Goal: Navigation & Orientation: Find specific page/section

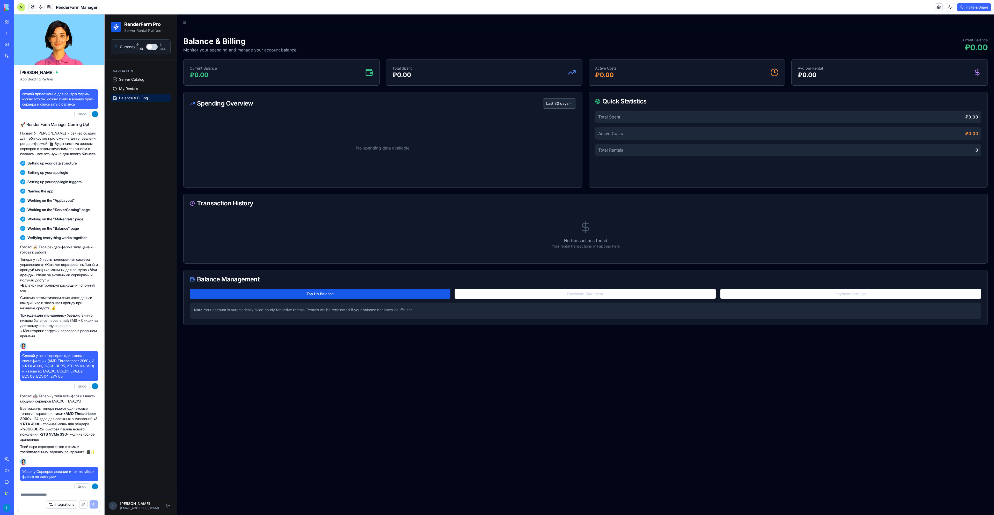
scroll to position [883, 0]
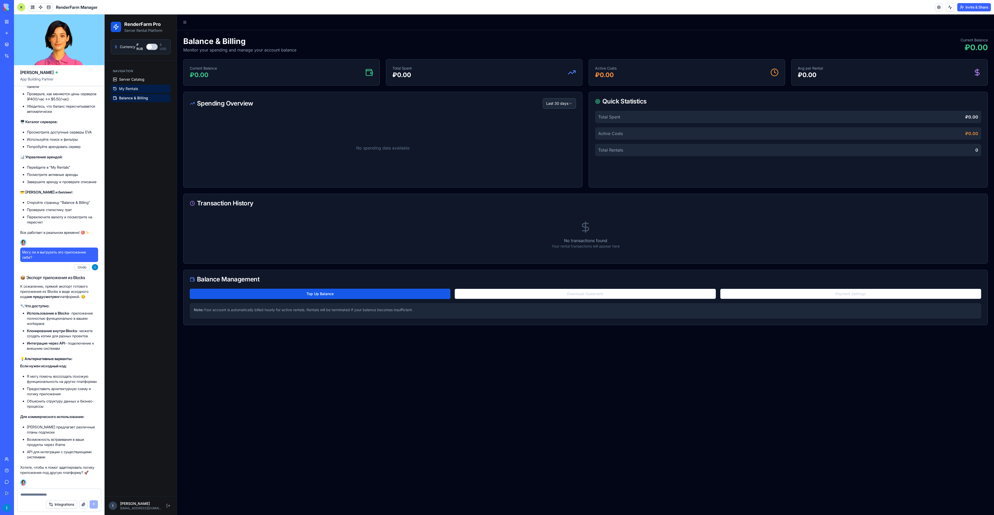
click at [120, 88] on span "My Rentals" at bounding box center [128, 88] width 19 height 5
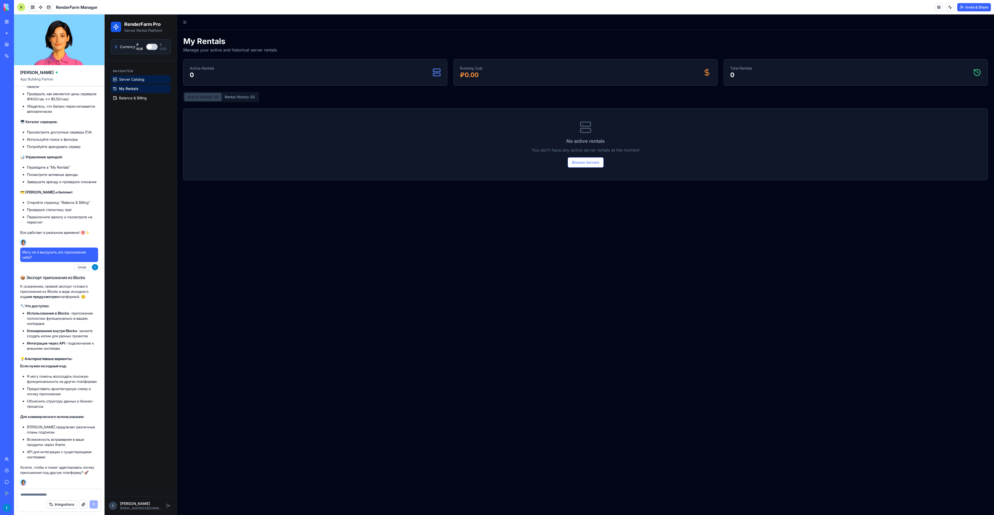
click at [127, 81] on span "Server Catalog" at bounding box center [131, 79] width 25 height 5
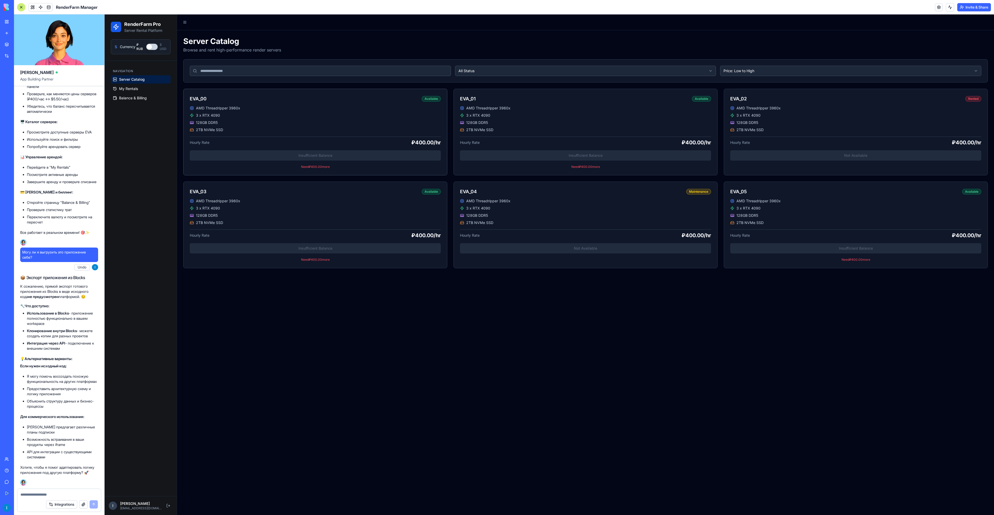
click at [258, 135] on div "AMD Threadripper 3960x 3 x RTX 4090 128GB DDR5 2TB NVMe SSD Hourly Rate ₽400.00…" at bounding box center [315, 141] width 263 height 70
click at [267, 155] on div "AMD Threadripper 3960x 3 x RTX 4090 128GB DDR5 2TB NVMe SSD Hourly Rate ₽400.00…" at bounding box center [315, 141] width 263 height 70
click at [129, 88] on span "My Rentals" at bounding box center [128, 88] width 19 height 5
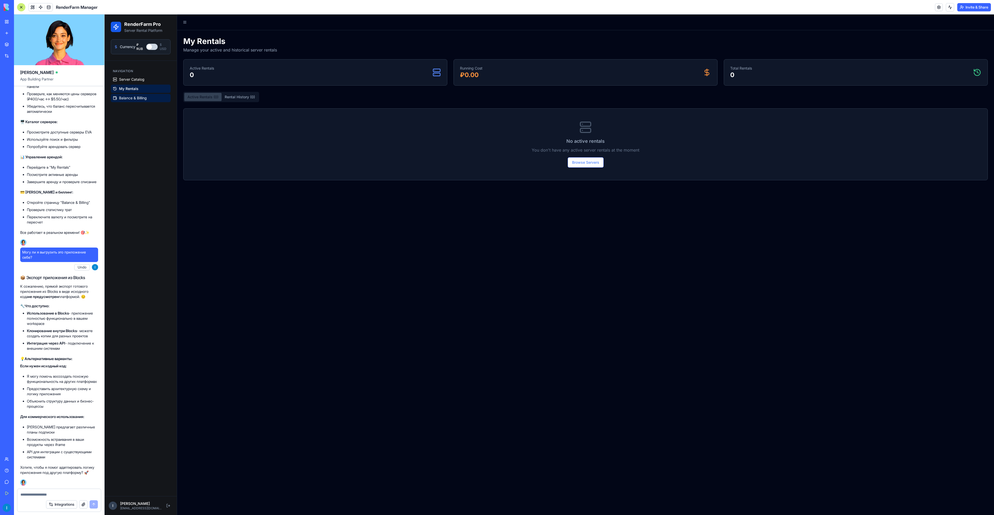
click at [127, 98] on span "Balance & Billing" at bounding box center [133, 98] width 28 height 5
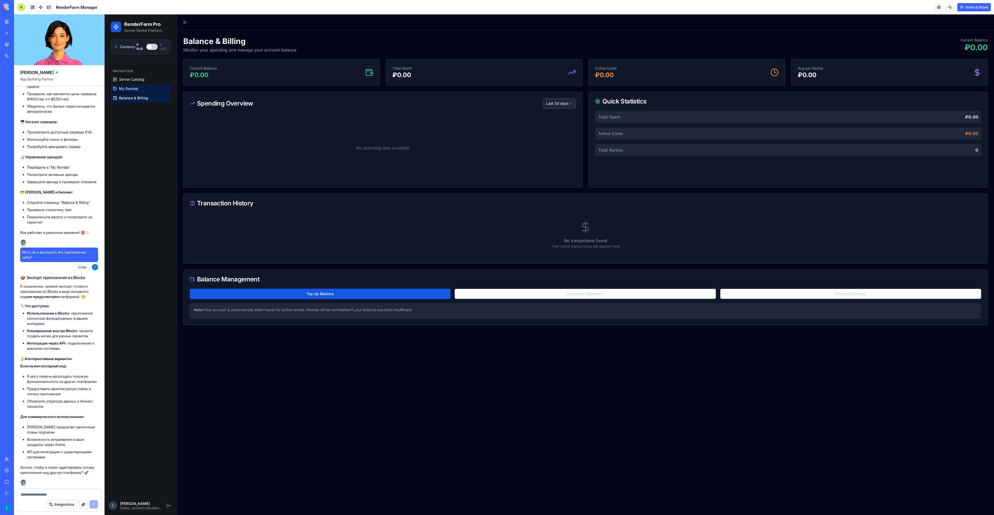
click at [131, 88] on span "My Rentals" at bounding box center [128, 88] width 19 height 5
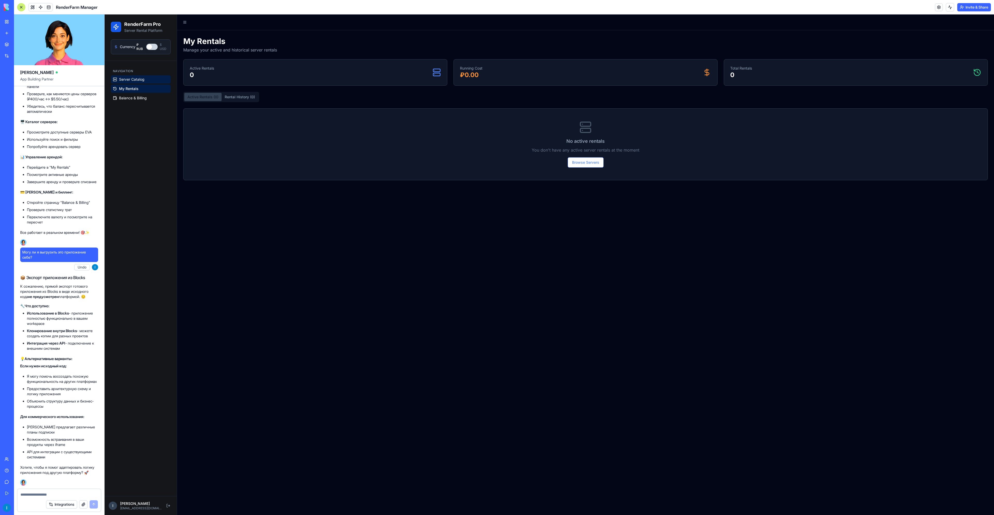
click at [136, 80] on span "Server Catalog" at bounding box center [131, 79] width 25 height 5
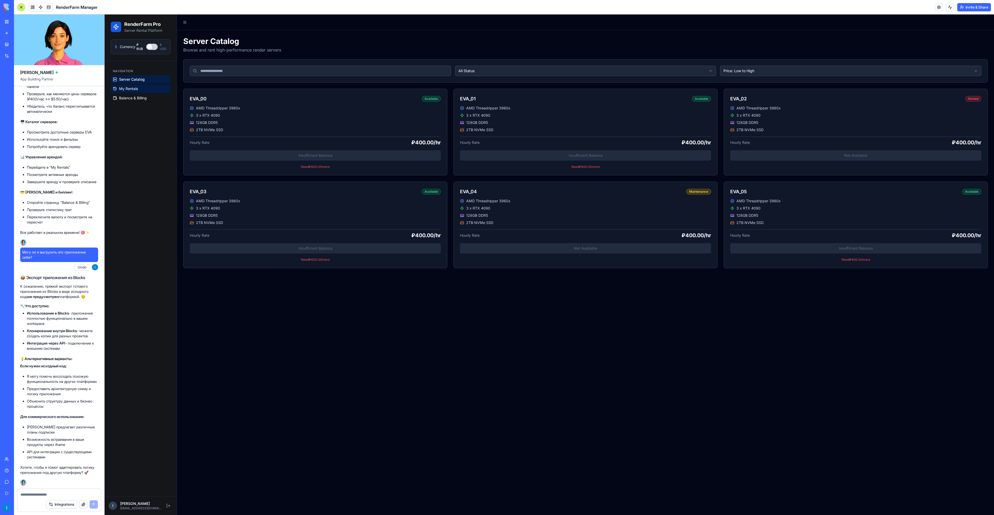
click at [133, 89] on span "My Rentals" at bounding box center [128, 88] width 19 height 5
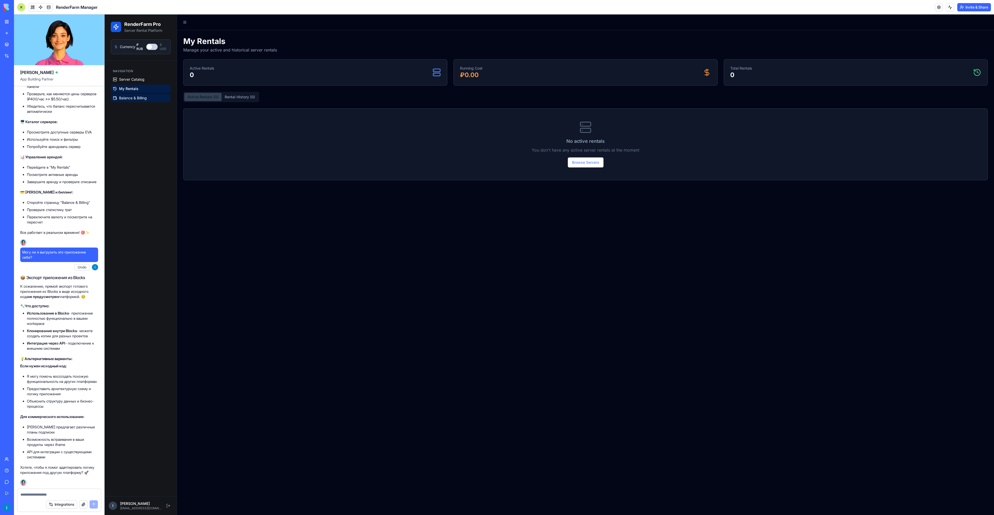
click at [129, 101] on link "Balance & Billing" at bounding box center [141, 98] width 60 height 8
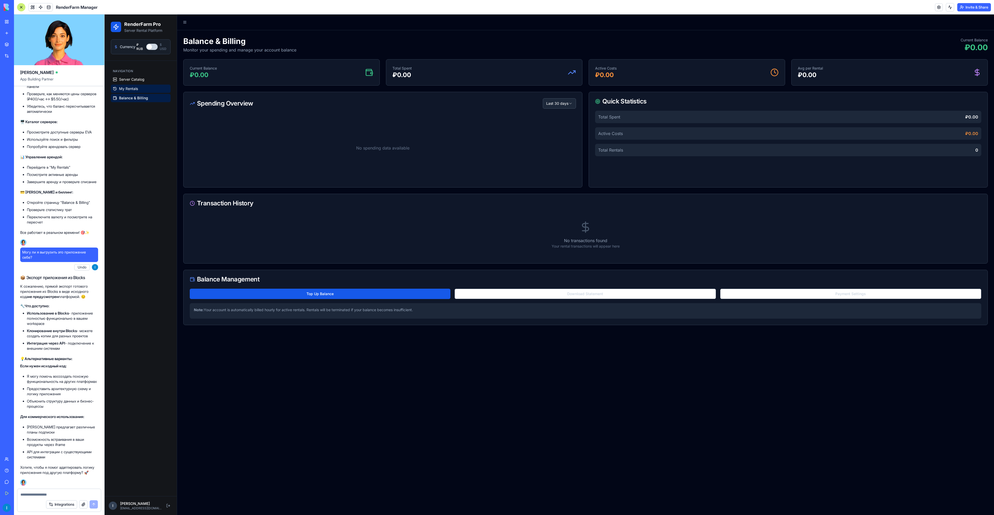
click at [133, 90] on span "My Rentals" at bounding box center [128, 88] width 19 height 5
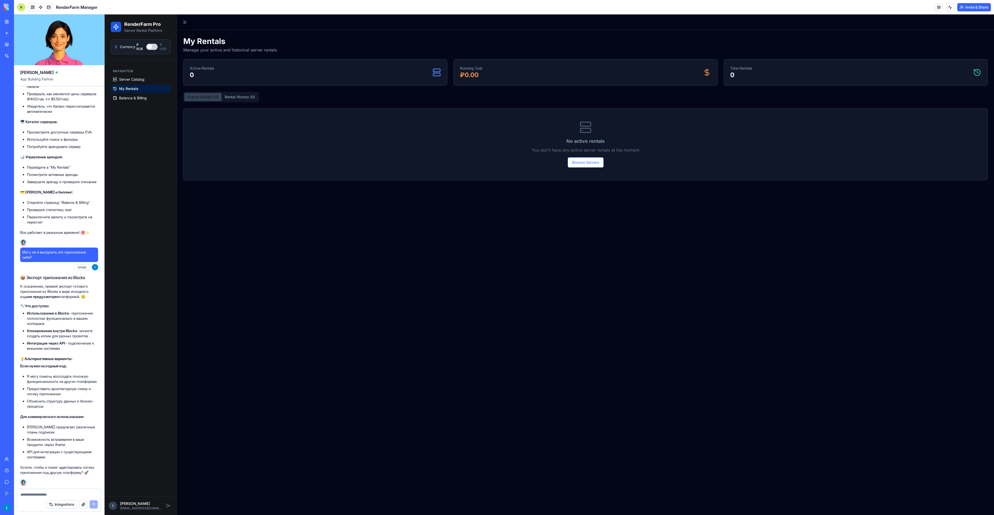
click at [132, 84] on ul "Server Catalog My Rentals Balance & Billing" at bounding box center [141, 88] width 60 height 27
click at [136, 78] on span "Server Catalog" at bounding box center [131, 79] width 25 height 5
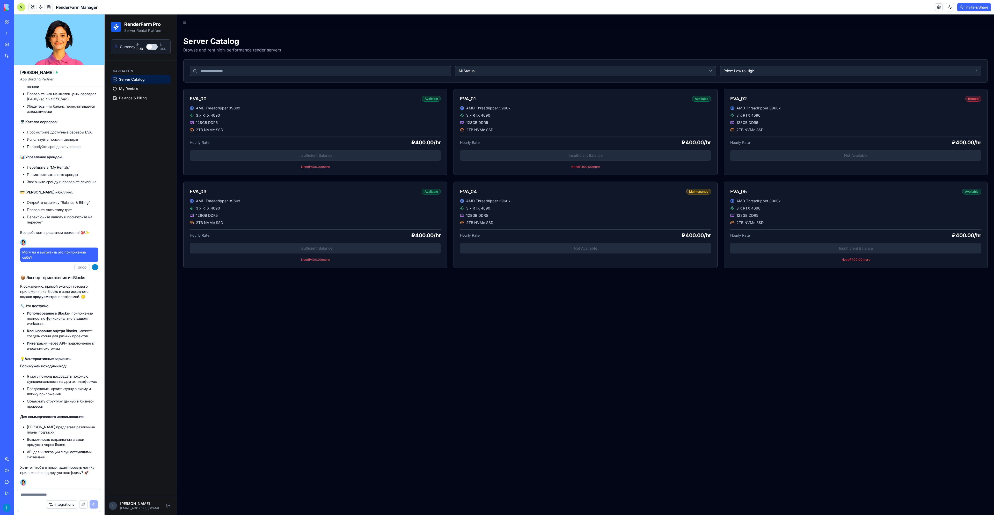
click at [150, 47] on button "Currency" at bounding box center [151, 47] width 11 height 6
click at [152, 47] on button "Currency" at bounding box center [151, 47] width 11 height 6
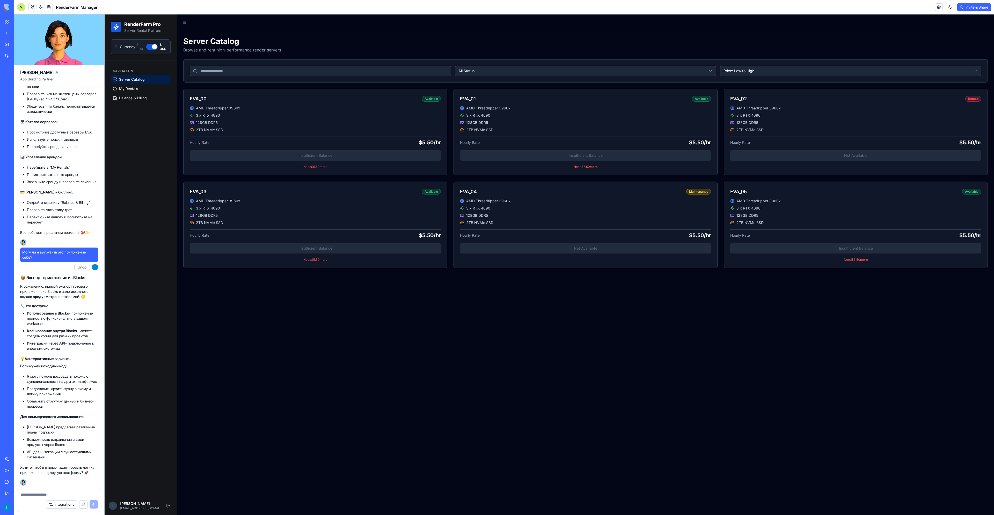
click at [152, 47] on button "Currency" at bounding box center [151, 47] width 11 height 6
click at [128, 89] on span "My Rentals" at bounding box center [128, 88] width 19 height 5
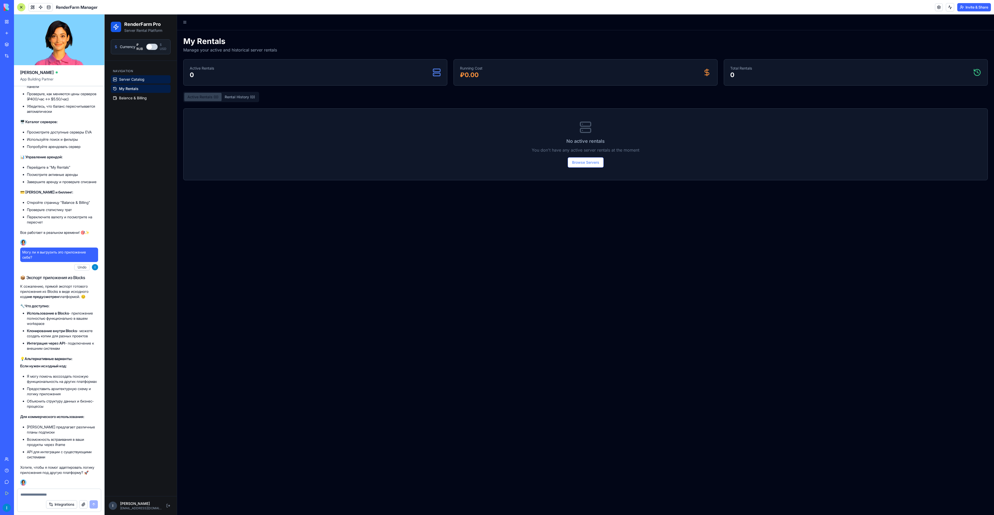
click at [136, 79] on span "Server Catalog" at bounding box center [131, 79] width 25 height 5
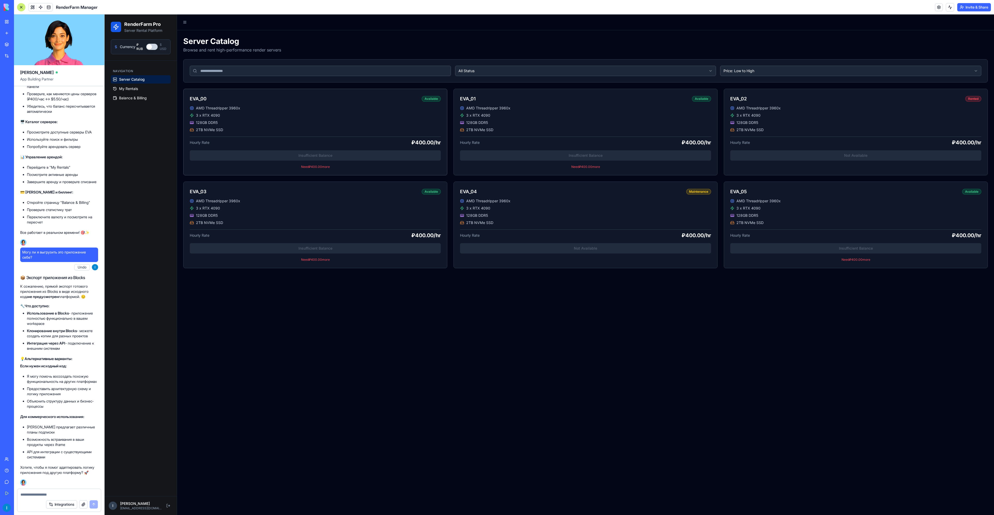
click at [280, 146] on div "AMD Threadripper 3960x 3 x RTX 4090 128GB DDR5 2TB NVMe SSD Hourly Rate ₽400.00…" at bounding box center [315, 141] width 263 height 70
click at [281, 155] on div "AMD Threadripper 3960x 3 x RTX 4090 128GB DDR5 2TB NVMe SSD Hourly Rate ₽400.00…" at bounding box center [315, 141] width 263 height 70
click at [322, 111] on div "AMD Threadripper 3960x 3 x RTX 4090 128GB DDR5 2TB NVMe SSD" at bounding box center [315, 119] width 251 height 27
click at [138, 87] on span "My Rentals" at bounding box center [128, 88] width 19 height 5
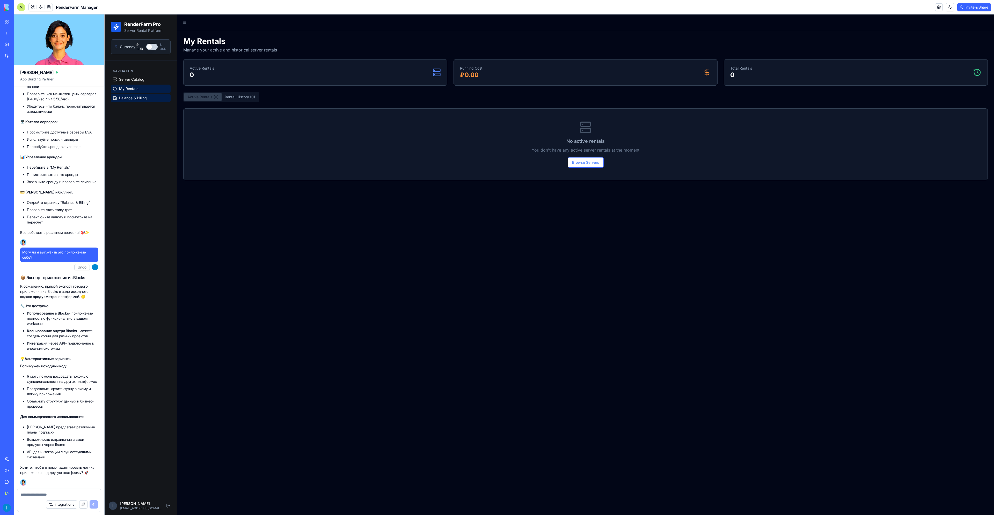
click at [130, 99] on span "Balance & Billing" at bounding box center [133, 98] width 28 height 5
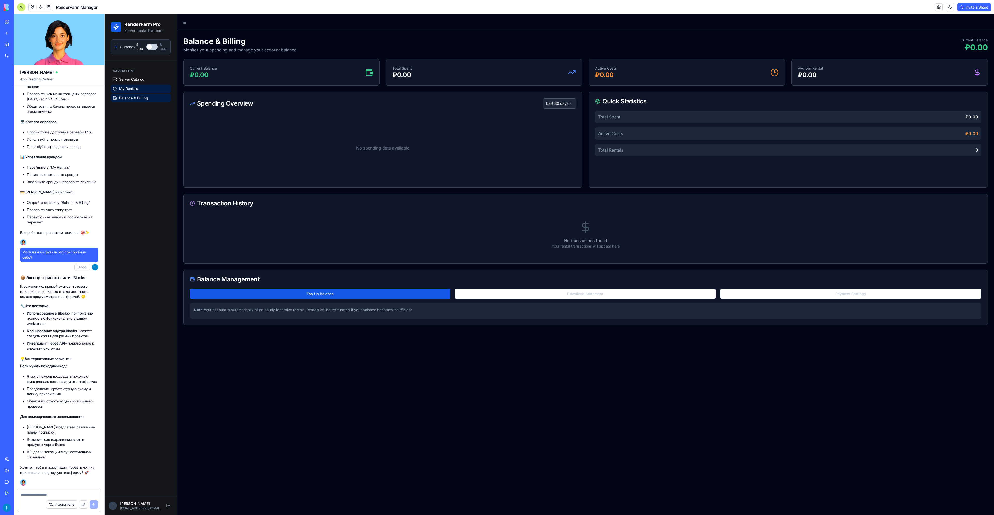
click at [133, 88] on span "My Rentals" at bounding box center [128, 88] width 19 height 5
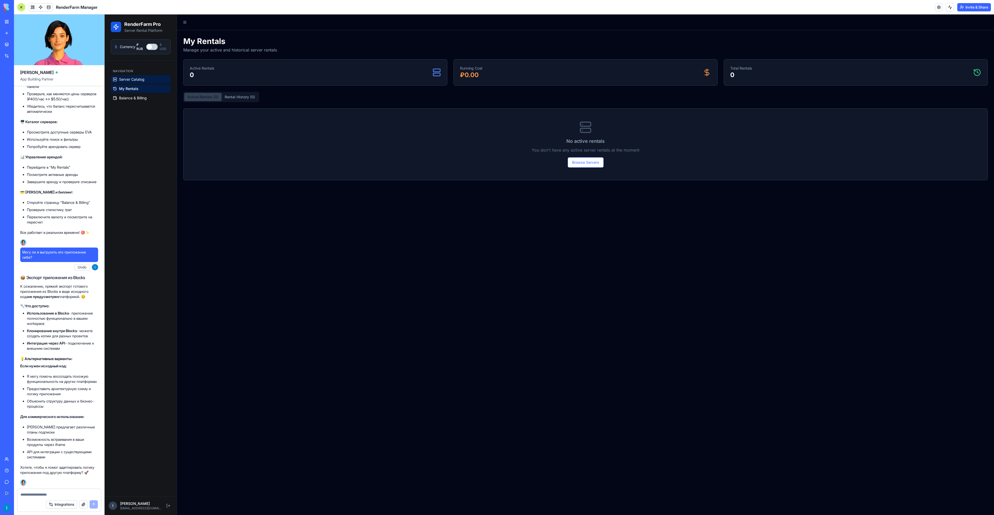
click at [136, 79] on span "Server Catalog" at bounding box center [131, 79] width 25 height 5
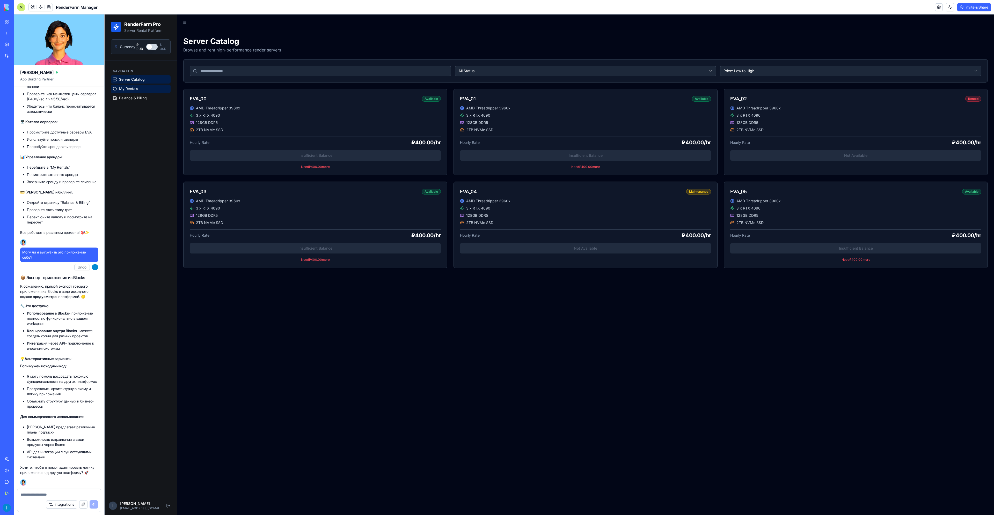
click at [134, 86] on link "My Rentals" at bounding box center [141, 89] width 60 height 8
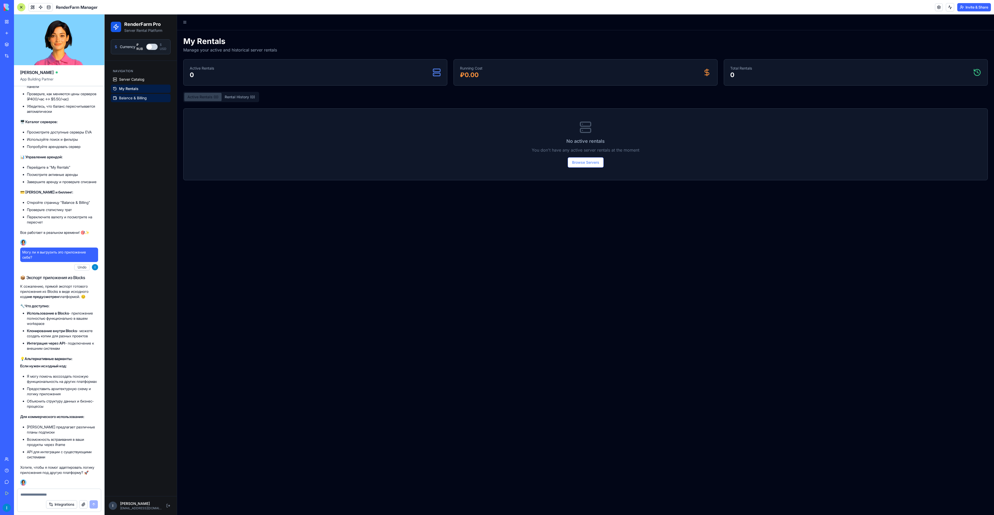
click at [131, 96] on link "Balance & Billing" at bounding box center [141, 98] width 60 height 8
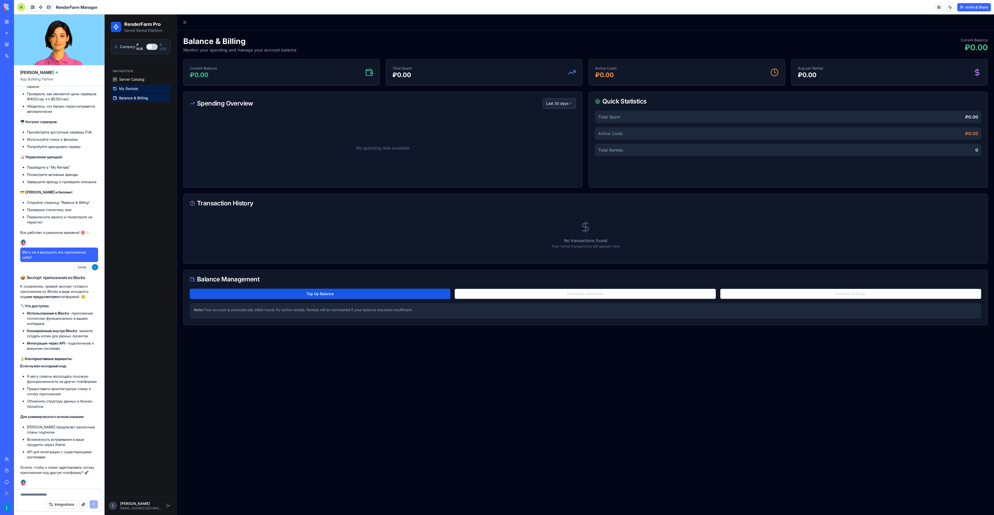
click at [135, 90] on span "My Rentals" at bounding box center [128, 88] width 19 height 5
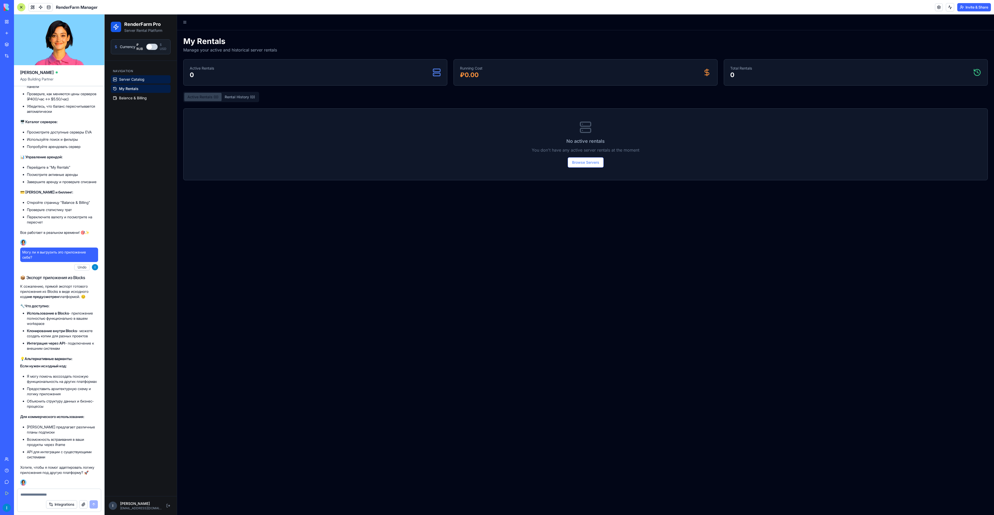
click at [135, 78] on span "Server Catalog" at bounding box center [131, 79] width 25 height 5
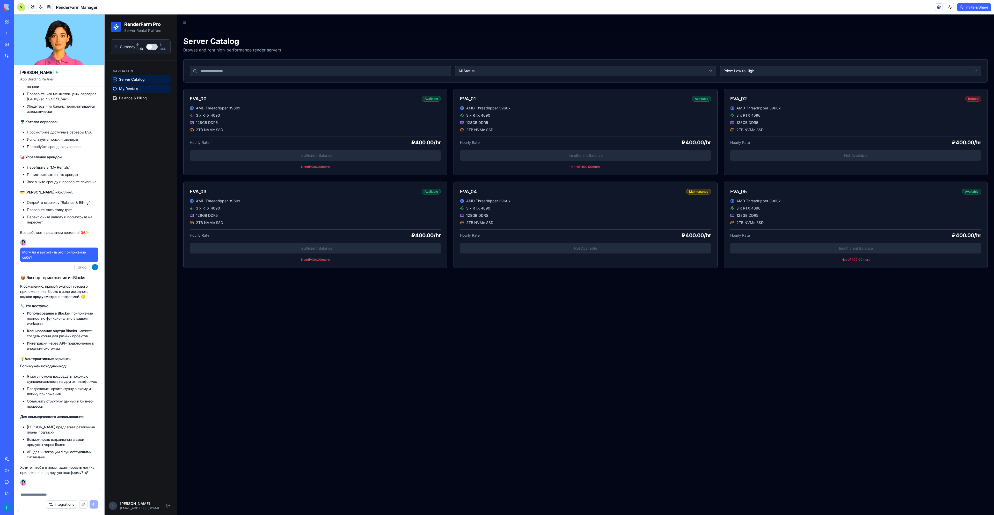
click at [131, 89] on span "My Rentals" at bounding box center [128, 88] width 19 height 5
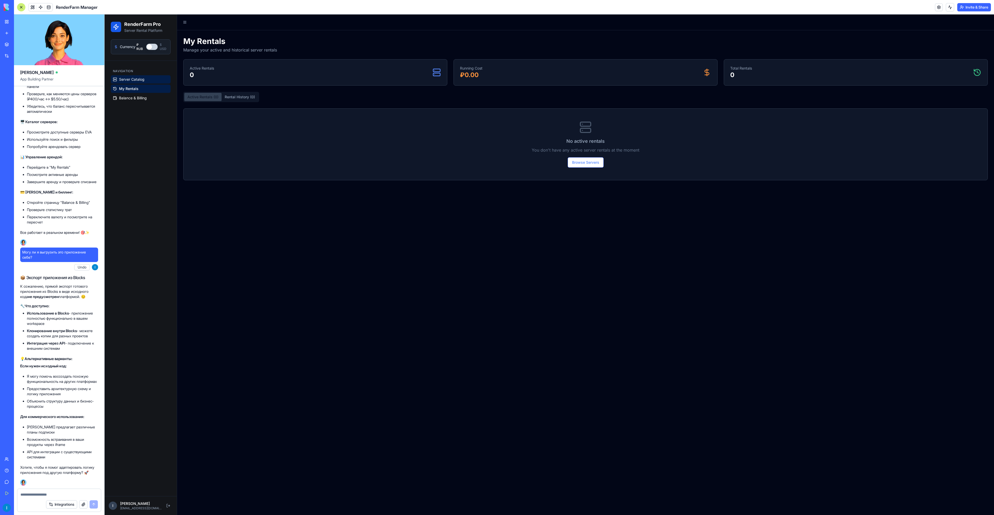
click at [136, 80] on span "Server Catalog" at bounding box center [131, 79] width 25 height 5
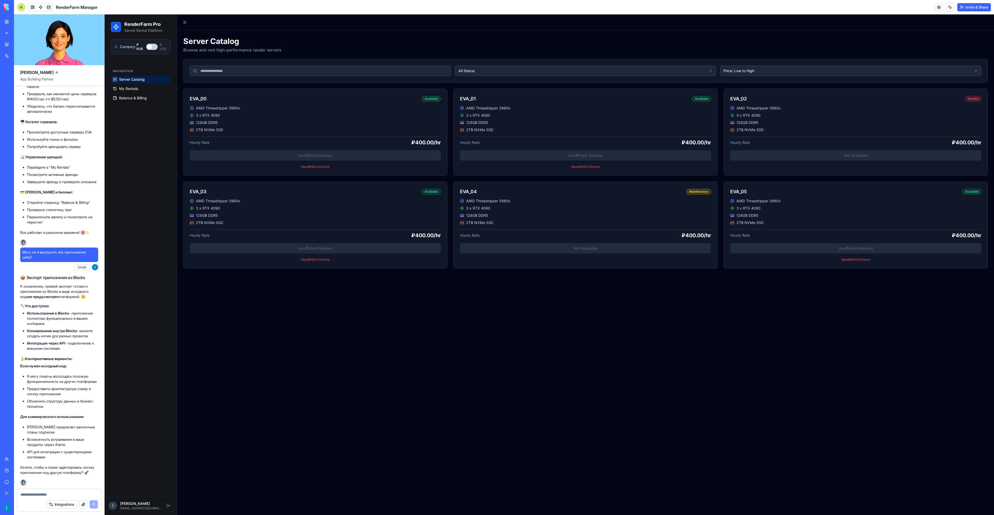
click at [683, 71] on html "RenderFarm Pro Server Rental Platform Currency ₽ RUB $ USD Navigation Server Ca…" at bounding box center [549, 264] width 889 height 501
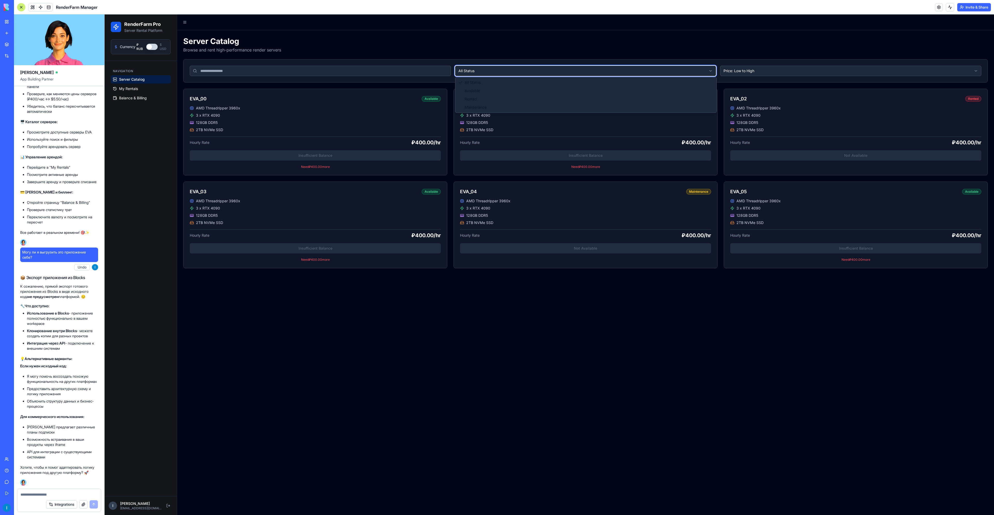
click at [789, 73] on html "RenderFarm Pro Server Rental Platform Currency ₽ RUB $ USD Navigation Server Ca…" at bounding box center [549, 264] width 889 height 501
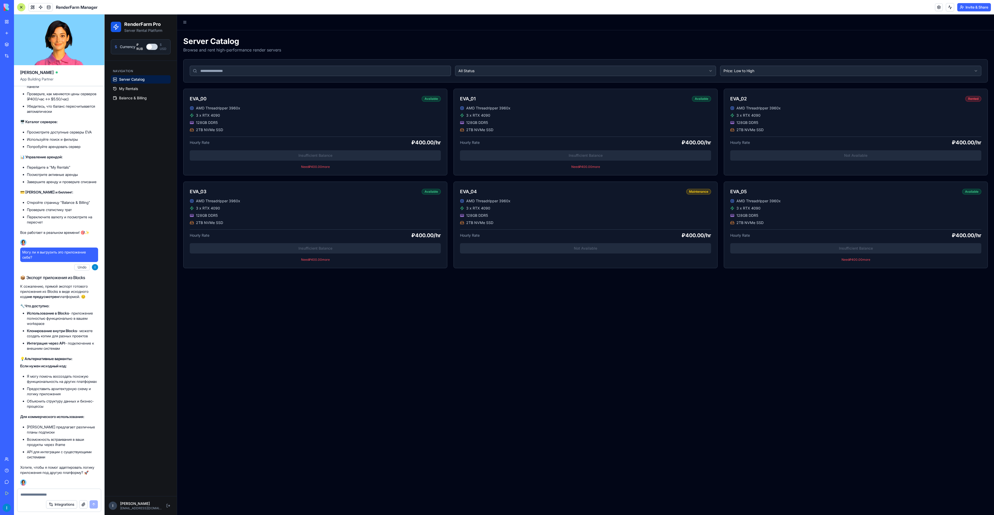
click at [342, 64] on div "All Status Price: Low to High" at bounding box center [586, 71] width 804 height 23
drag, startPoint x: 299, startPoint y: 76, endPoint x: 259, endPoint y: 77, distance: 40.9
click at [298, 76] on div "All Status Price: Low to High" at bounding box center [586, 71] width 804 height 23
click at [199, 79] on div "All Status Price: Low to High" at bounding box center [586, 71] width 804 height 23
drag, startPoint x: 197, startPoint y: 75, endPoint x: 190, endPoint y: 76, distance: 7.5
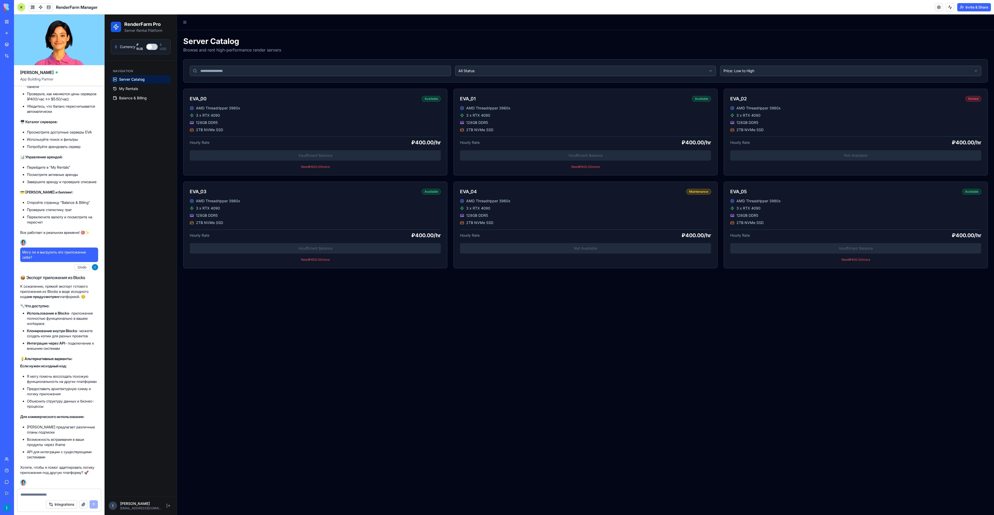
click at [198, 75] on input at bounding box center [320, 71] width 261 height 10
click at [136, 89] on span "My Rentals" at bounding box center [128, 88] width 19 height 5
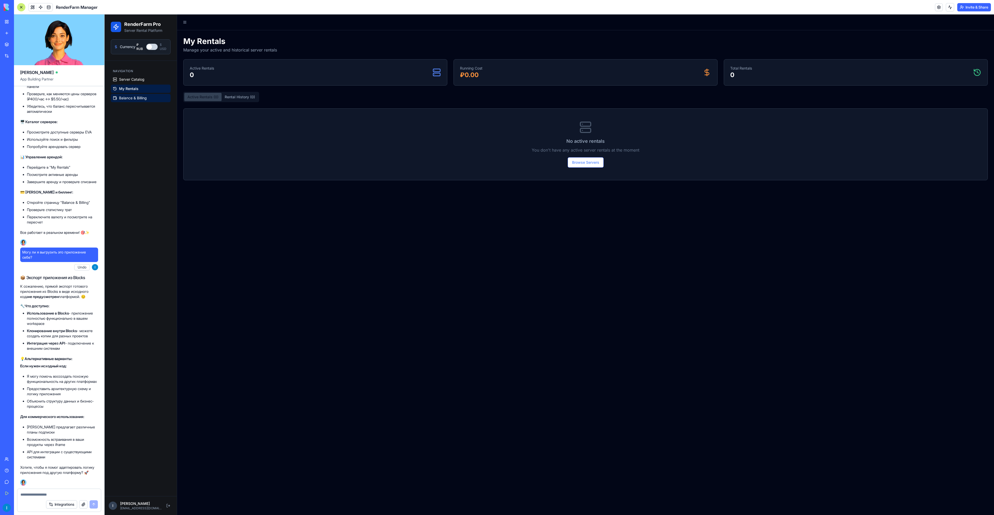
click at [136, 99] on span "Balance & Billing" at bounding box center [133, 98] width 28 height 5
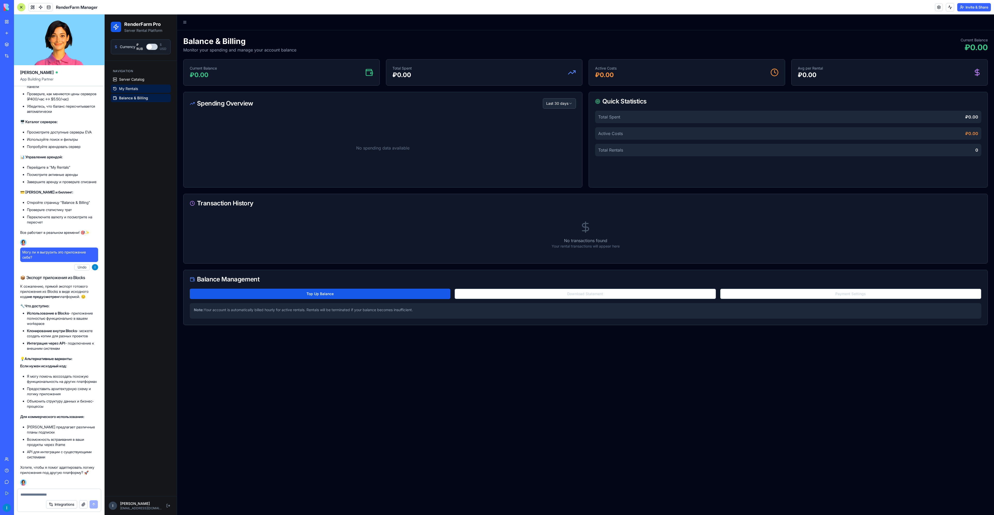
click at [123, 87] on span "My Rentals" at bounding box center [128, 88] width 19 height 5
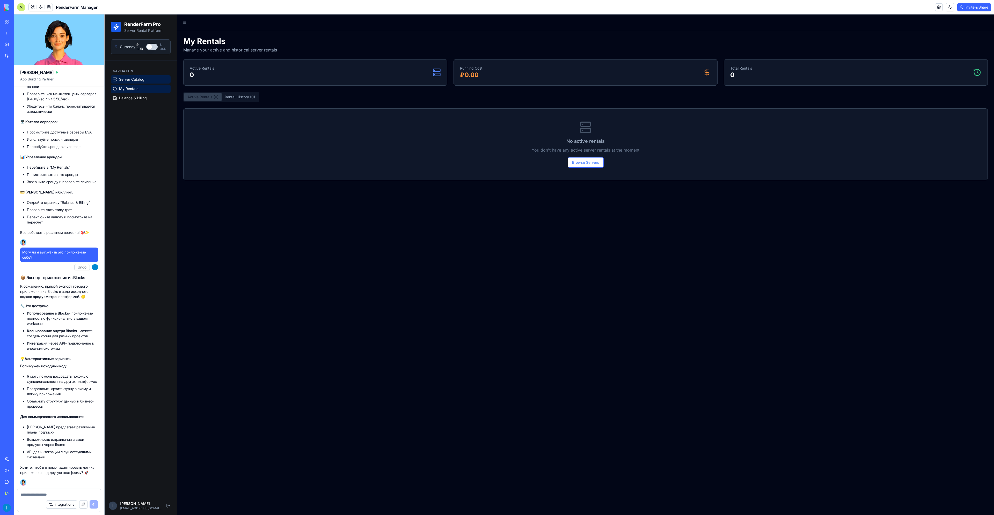
click at [134, 76] on link "Server Catalog" at bounding box center [141, 79] width 60 height 8
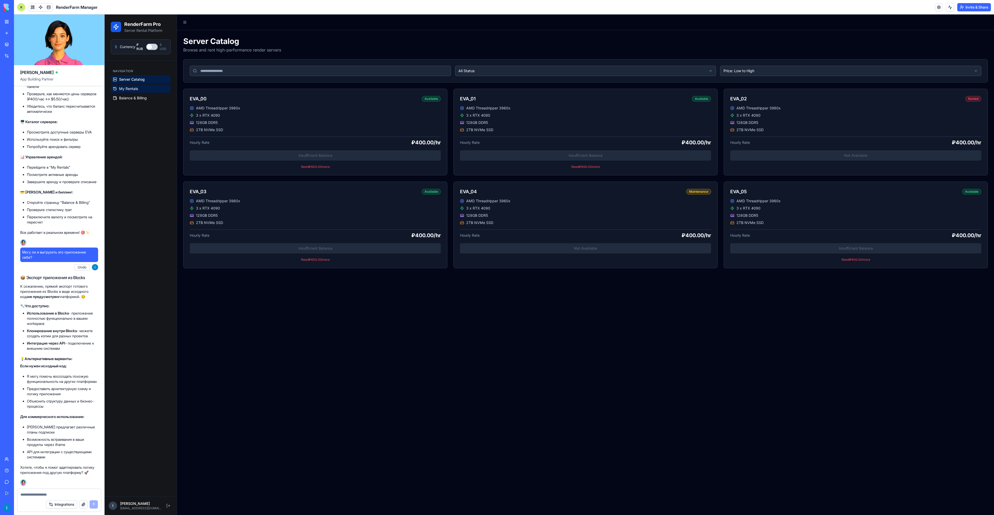
click at [126, 89] on span "My Rentals" at bounding box center [128, 88] width 19 height 5
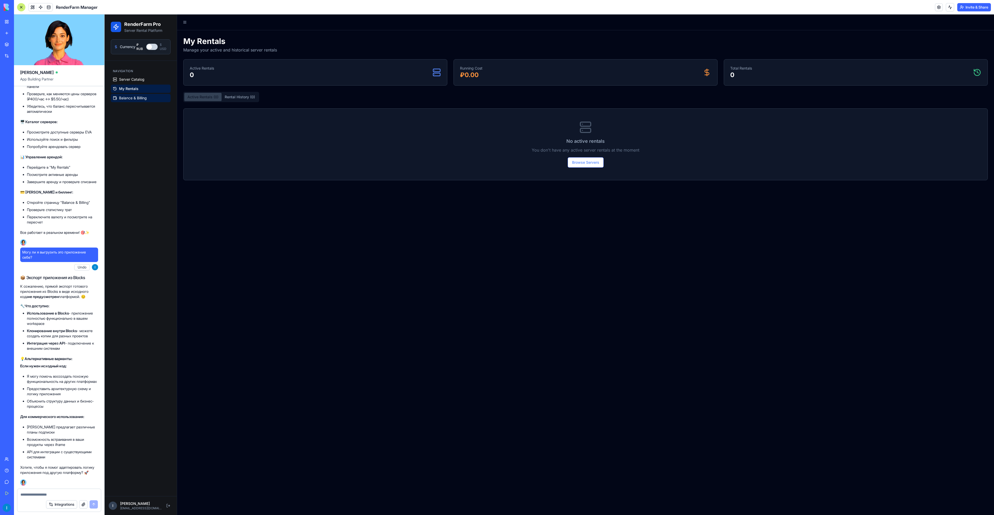
click at [131, 100] on span "Balance & Billing" at bounding box center [133, 98] width 28 height 5
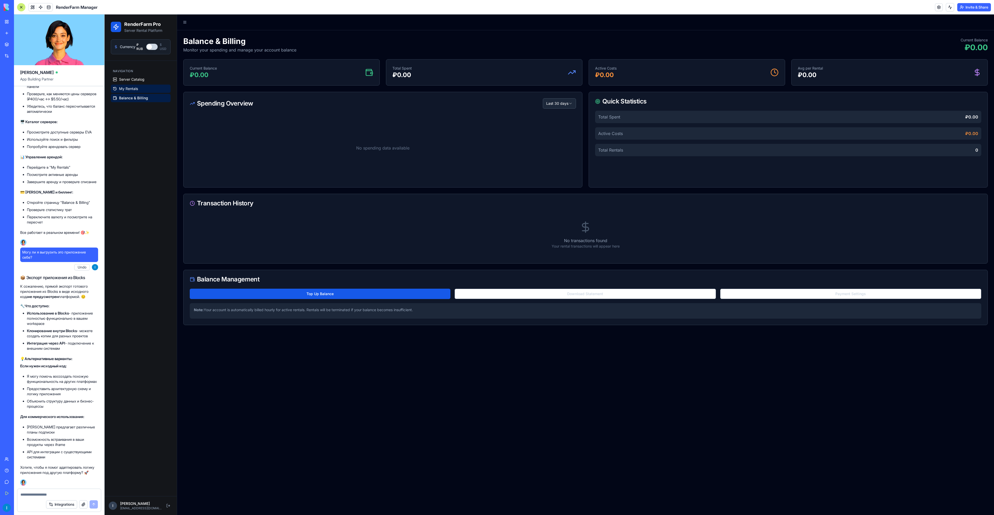
click at [137, 90] on span "My Rentals" at bounding box center [128, 88] width 19 height 5
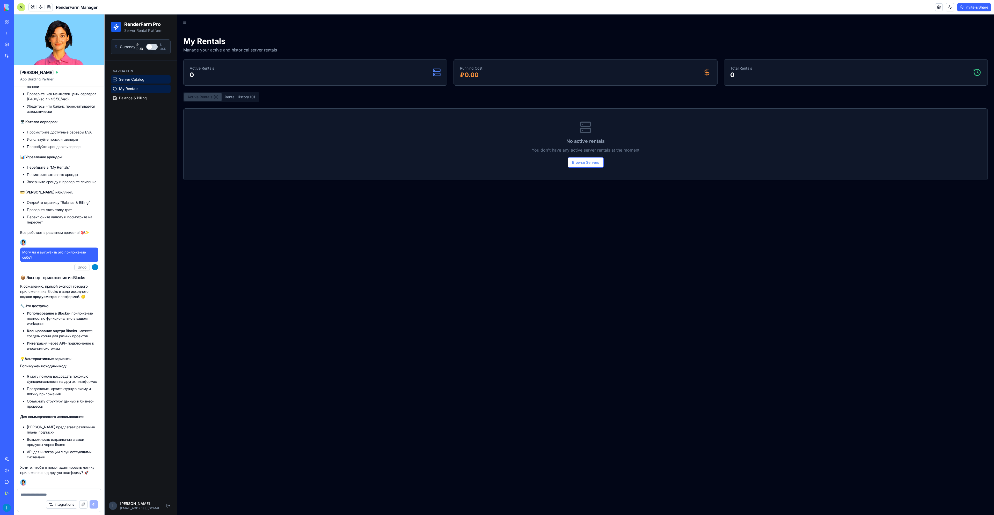
click at [136, 80] on span "Server Catalog" at bounding box center [131, 79] width 25 height 5
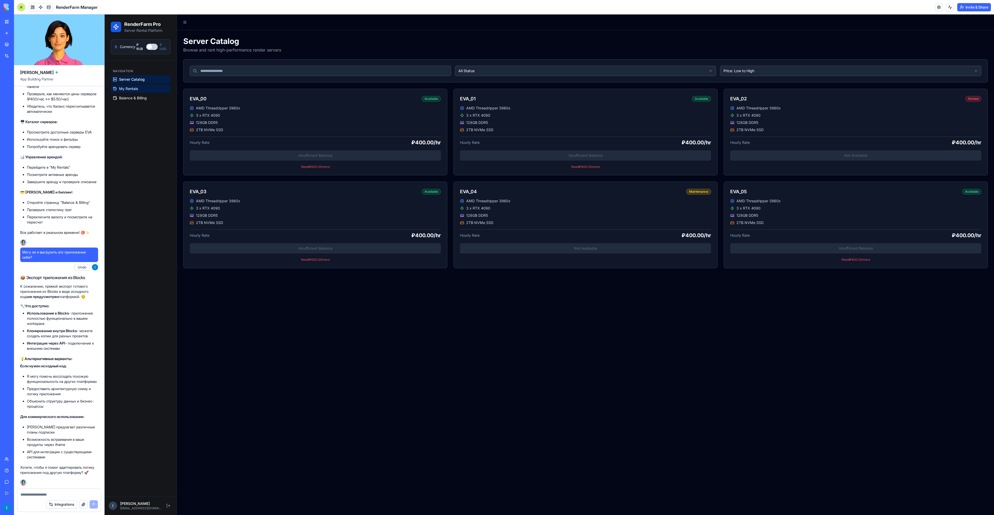
click at [133, 88] on span "My Rentals" at bounding box center [128, 88] width 19 height 5
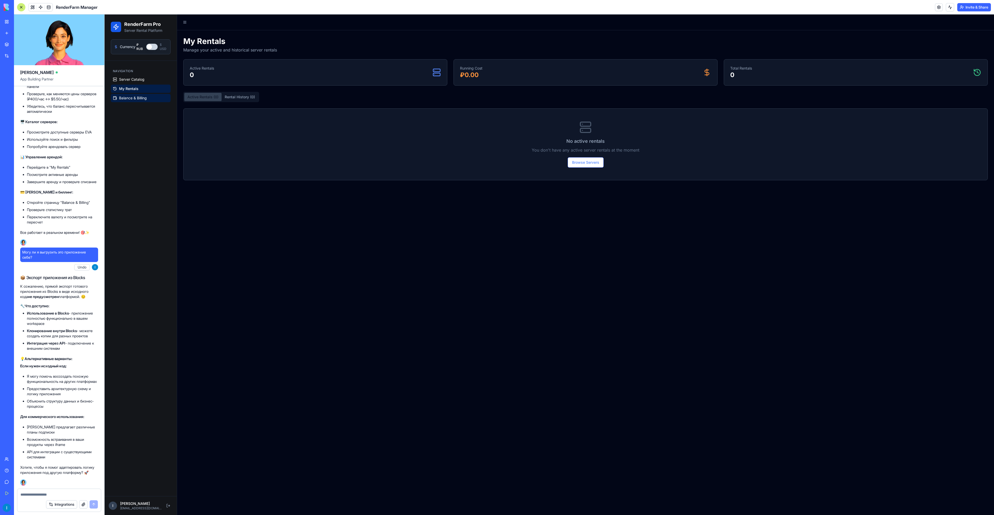
click at [131, 98] on span "Balance & Billing" at bounding box center [133, 98] width 28 height 5
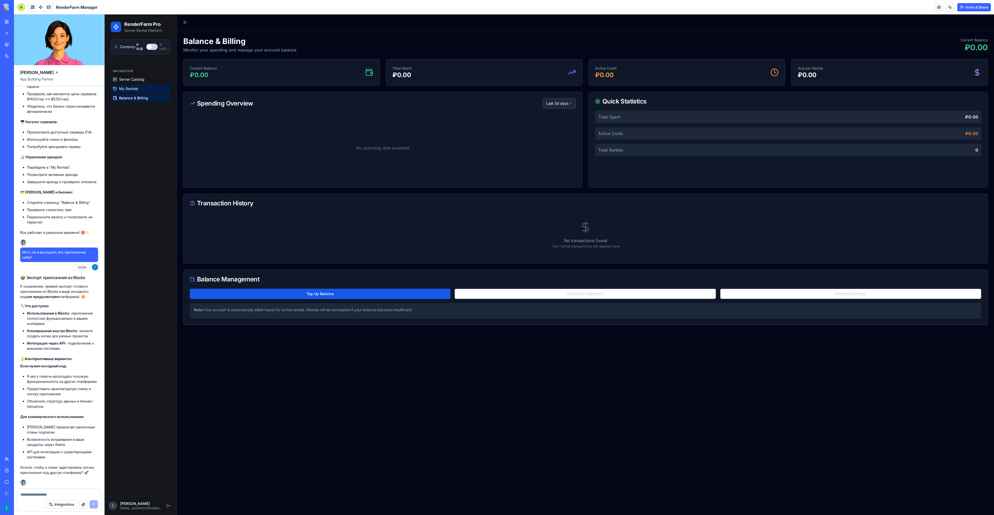
click at [133, 89] on span "My Rentals" at bounding box center [128, 88] width 19 height 5
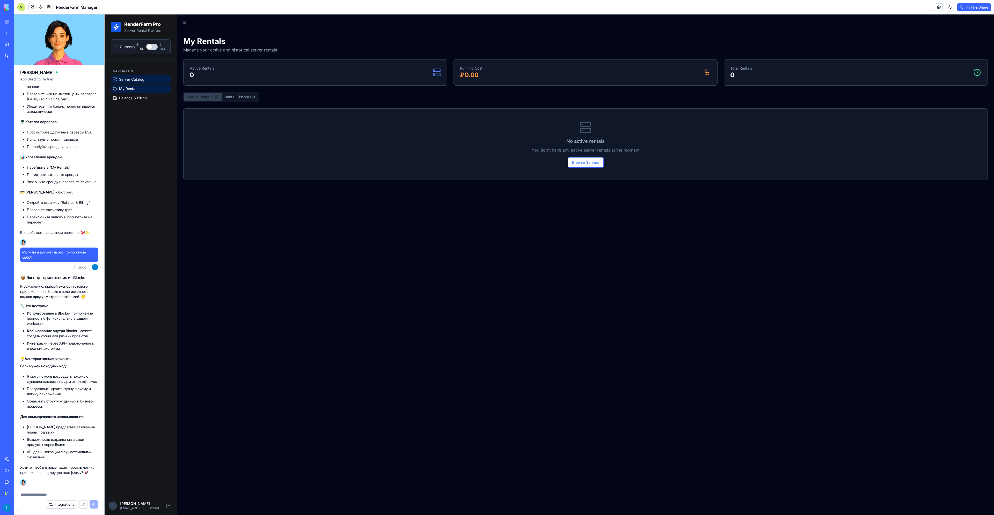
click at [140, 79] on span "Server Catalog" at bounding box center [131, 79] width 25 height 5
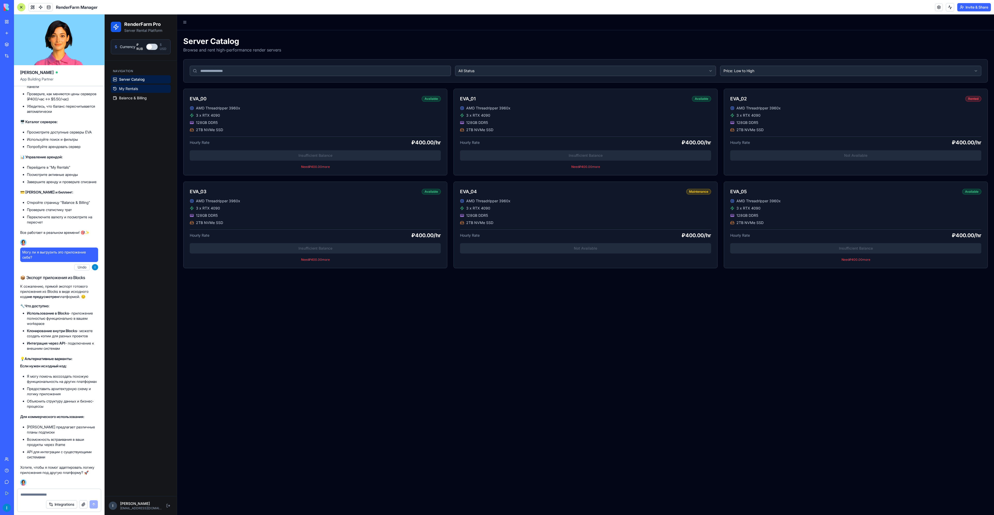
click at [134, 89] on span "My Rentals" at bounding box center [128, 88] width 19 height 5
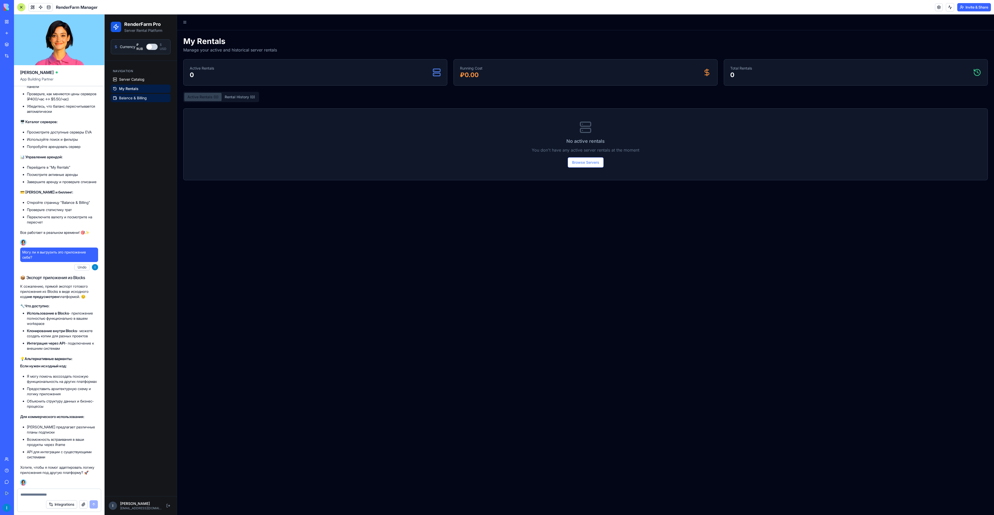
click at [131, 98] on span "Balance & Billing" at bounding box center [133, 98] width 28 height 5
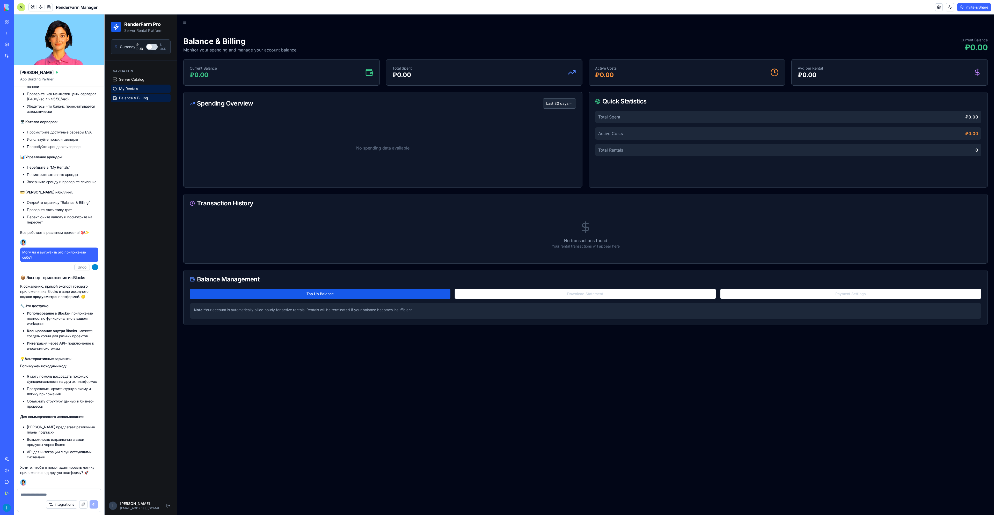
click at [132, 88] on span "My Rentals" at bounding box center [128, 88] width 19 height 5
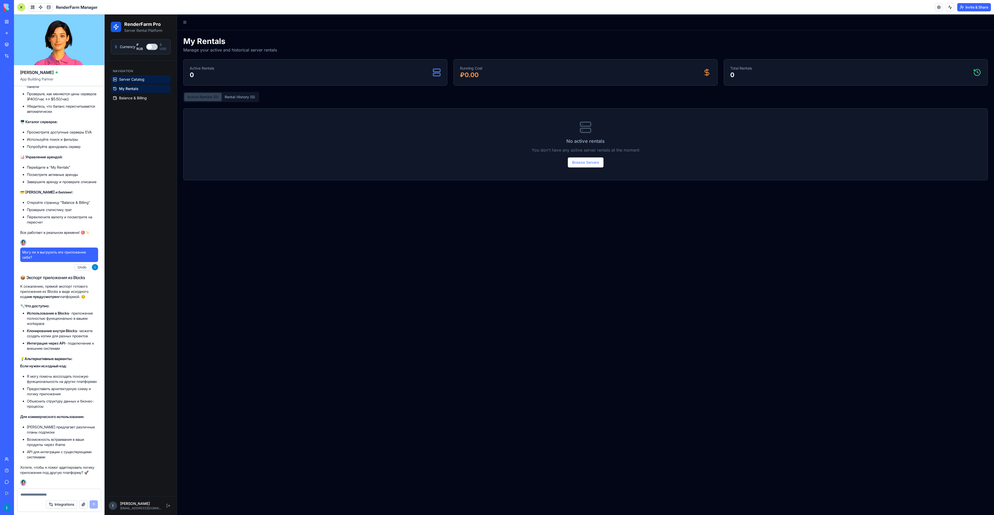
click at [138, 79] on span "Server Catalog" at bounding box center [131, 79] width 25 height 5
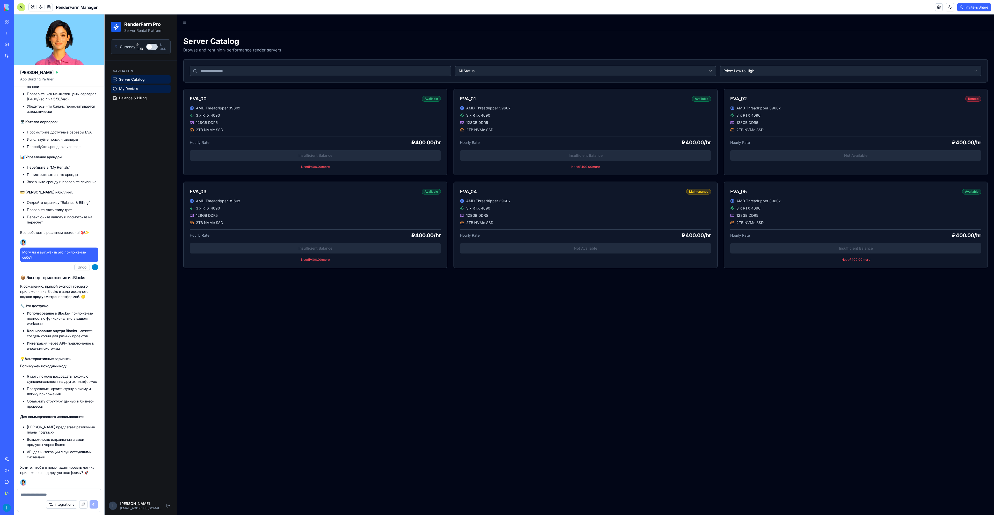
click at [135, 90] on span "My Rentals" at bounding box center [128, 88] width 19 height 5
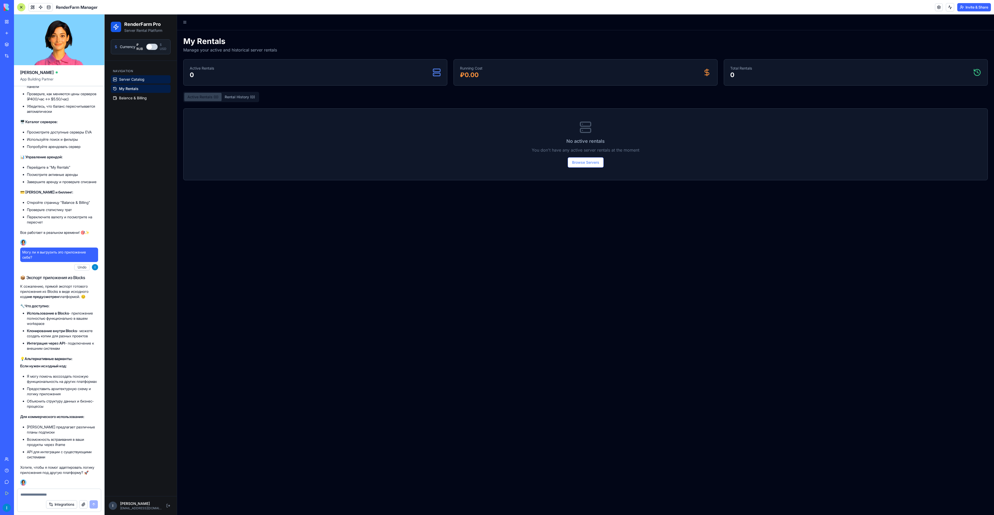
click at [137, 82] on span "Server Catalog" at bounding box center [131, 79] width 25 height 5
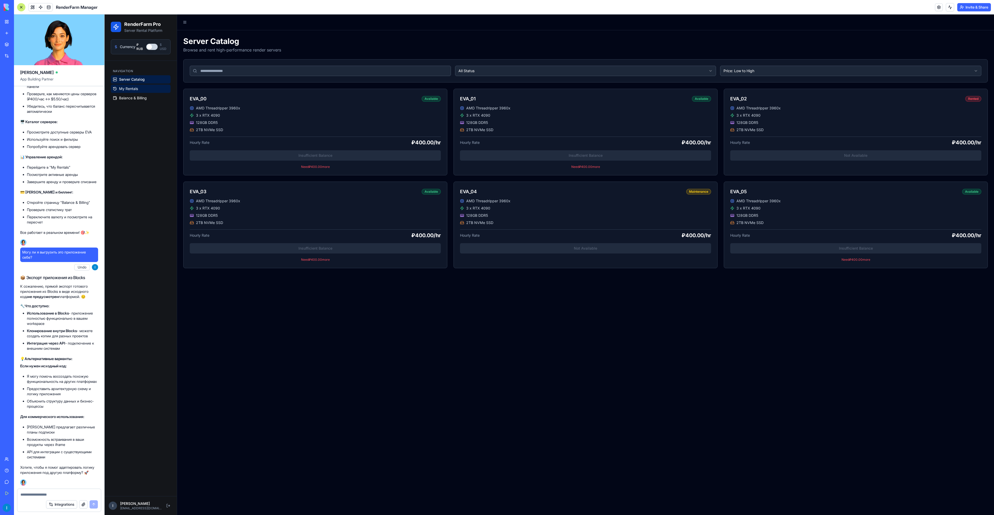
click at [128, 92] on link "My Rentals" at bounding box center [141, 89] width 60 height 8
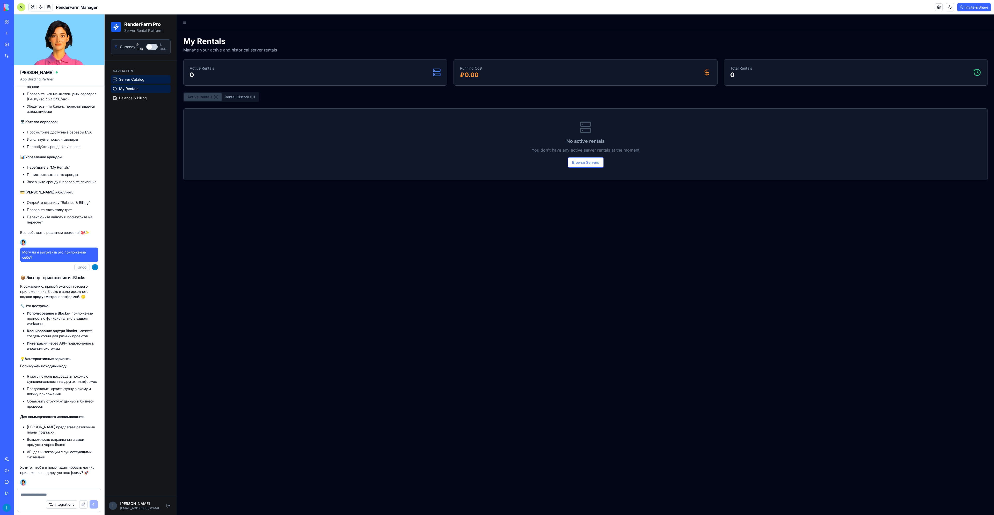
click at [140, 78] on span "Server Catalog" at bounding box center [131, 79] width 25 height 5
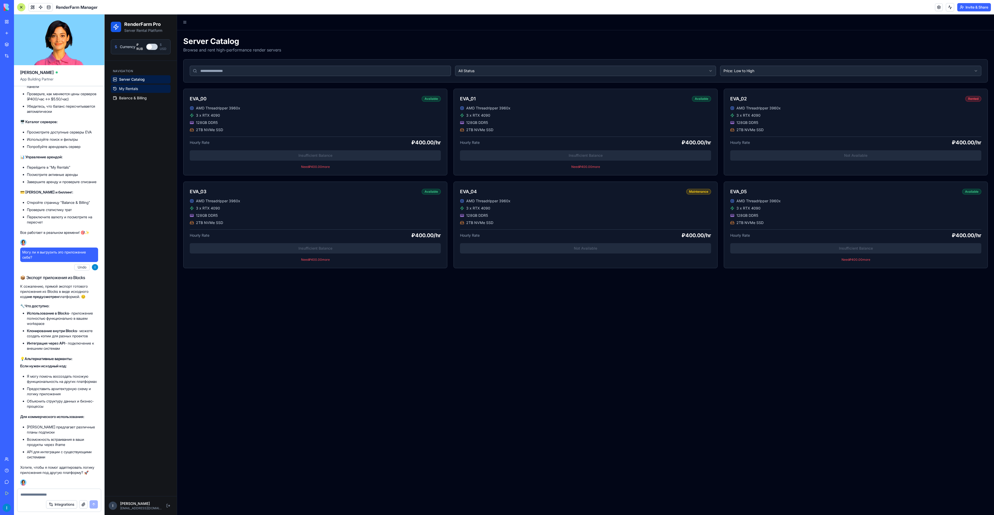
click at [128, 92] on link "My Rentals" at bounding box center [141, 89] width 60 height 8
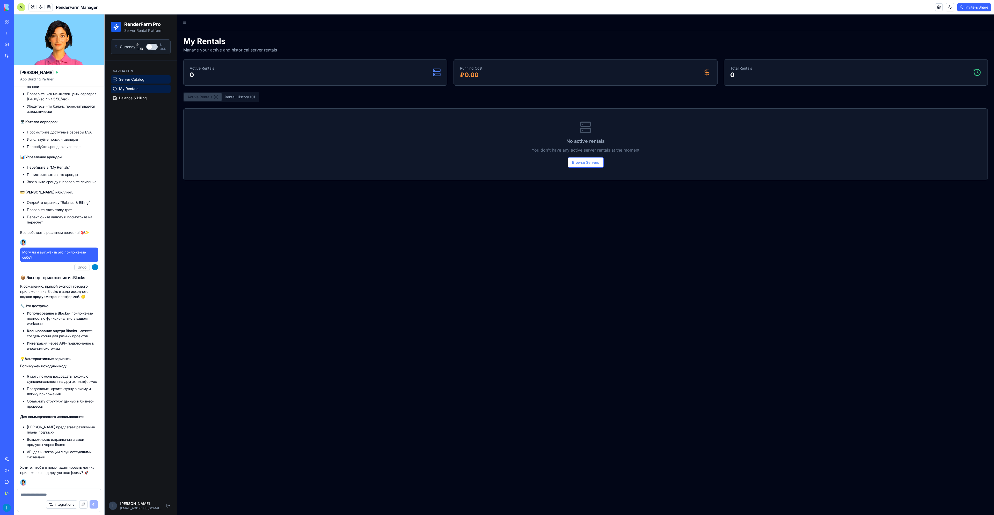
click at [142, 80] on span "Server Catalog" at bounding box center [131, 79] width 25 height 5
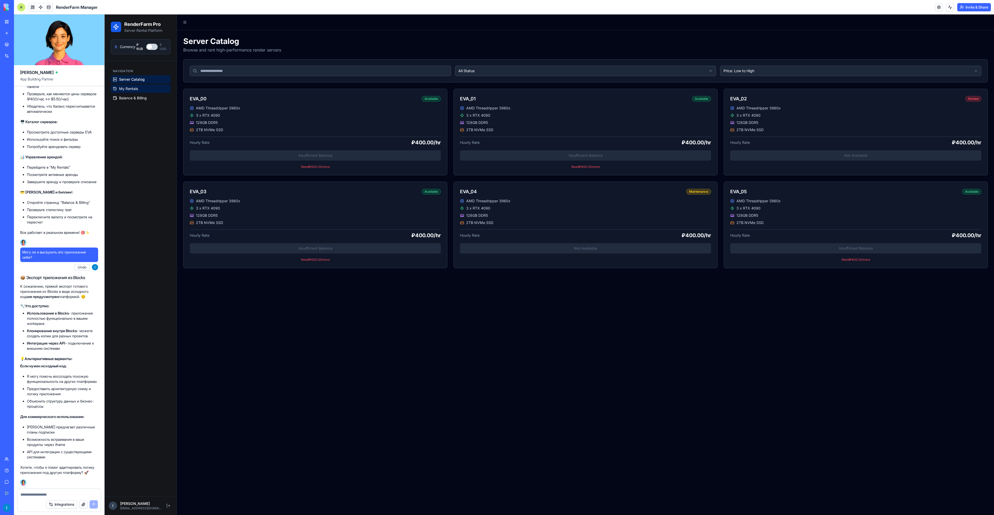
click at [133, 89] on span "My Rentals" at bounding box center [128, 88] width 19 height 5
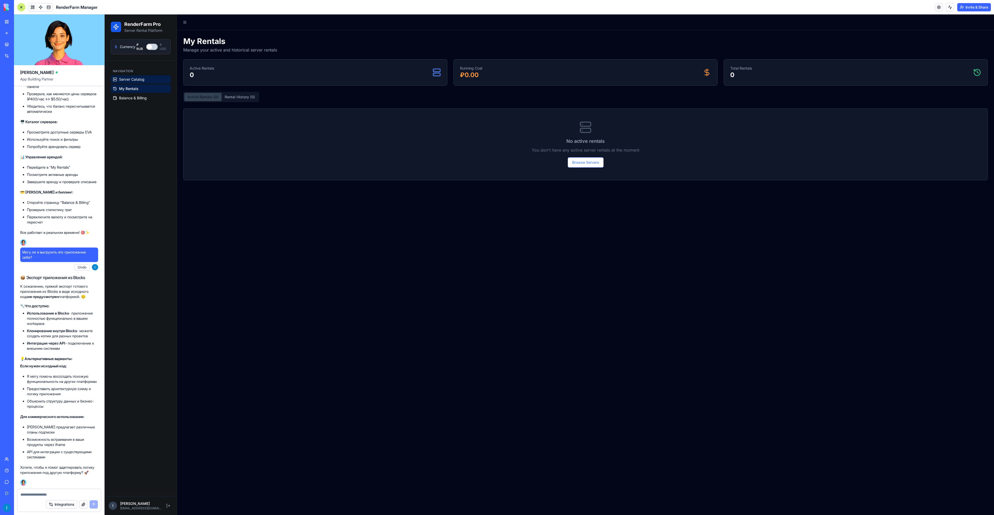
click at [143, 77] on span "Server Catalog" at bounding box center [131, 79] width 25 height 5
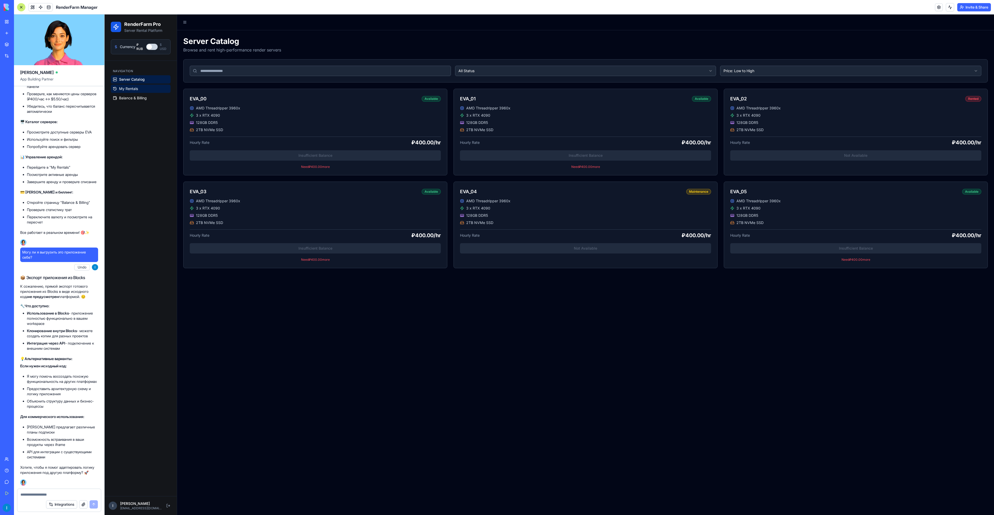
click at [130, 89] on span "My Rentals" at bounding box center [128, 88] width 19 height 5
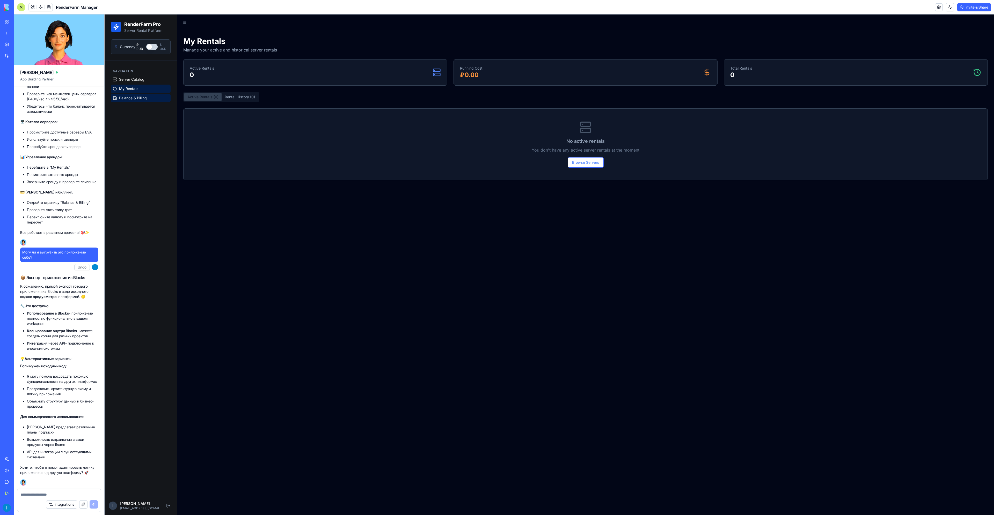
click at [130, 98] on span "Balance & Billing" at bounding box center [133, 98] width 28 height 5
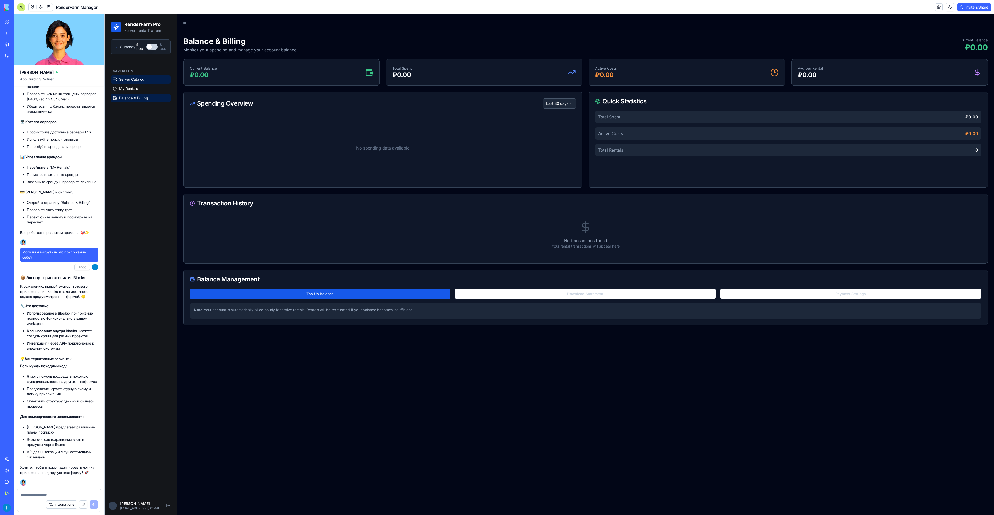
click at [129, 81] on span "Server Catalog" at bounding box center [131, 79] width 25 height 5
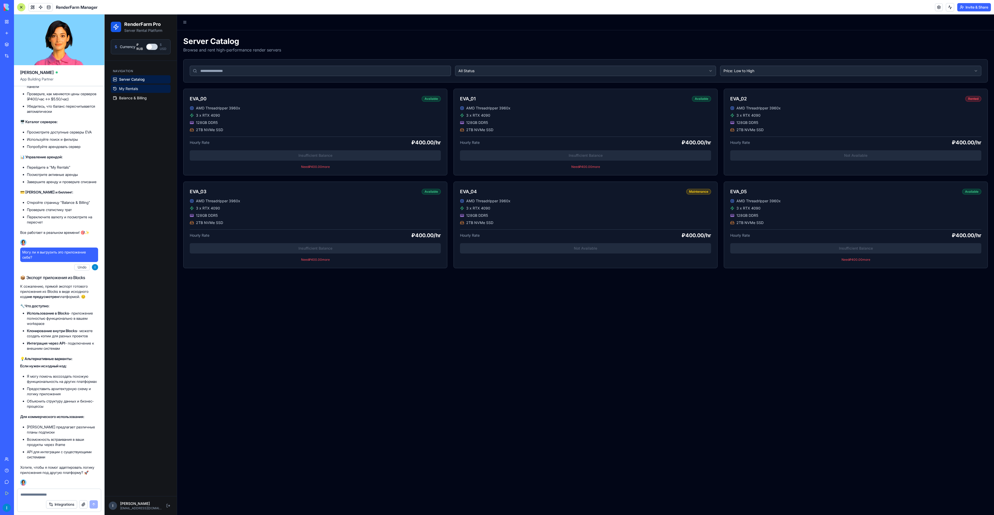
click at [129, 89] on span "My Rentals" at bounding box center [128, 88] width 19 height 5
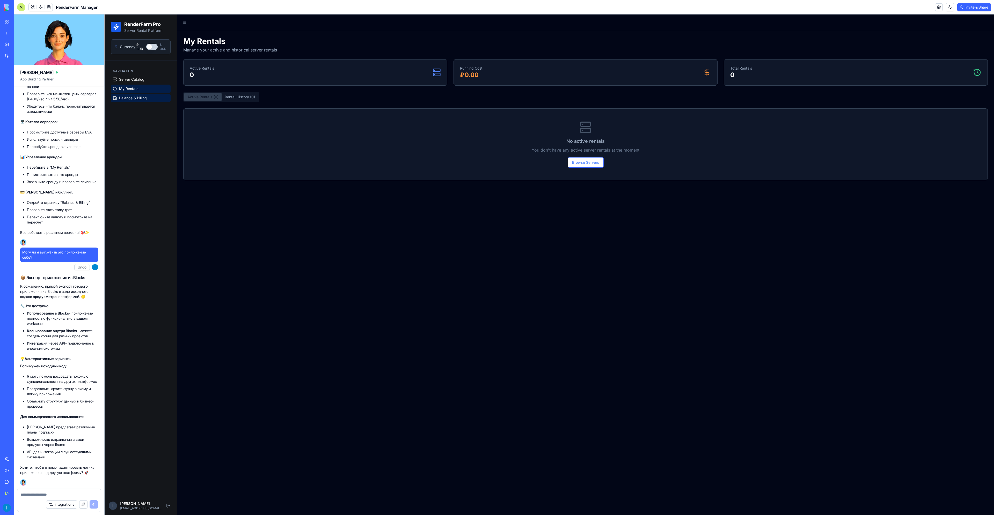
click at [128, 97] on span "Balance & Billing" at bounding box center [133, 98] width 28 height 5
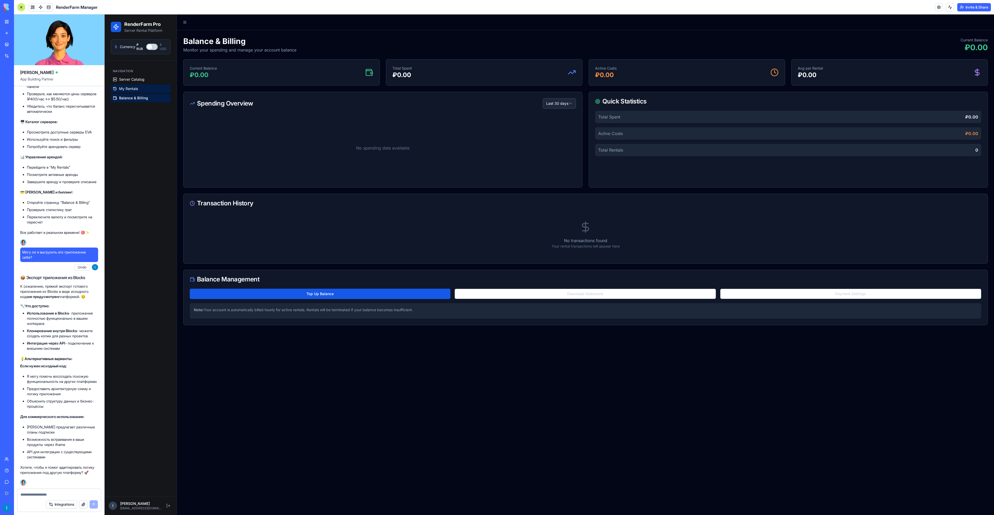
click at [131, 87] on span "My Rentals" at bounding box center [128, 88] width 19 height 5
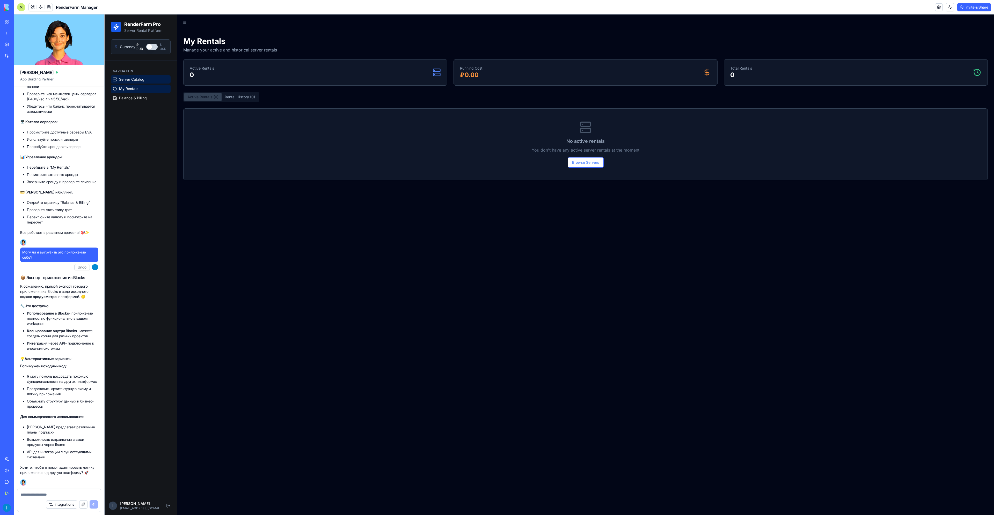
click at [137, 80] on span "Server Catalog" at bounding box center [131, 79] width 25 height 5
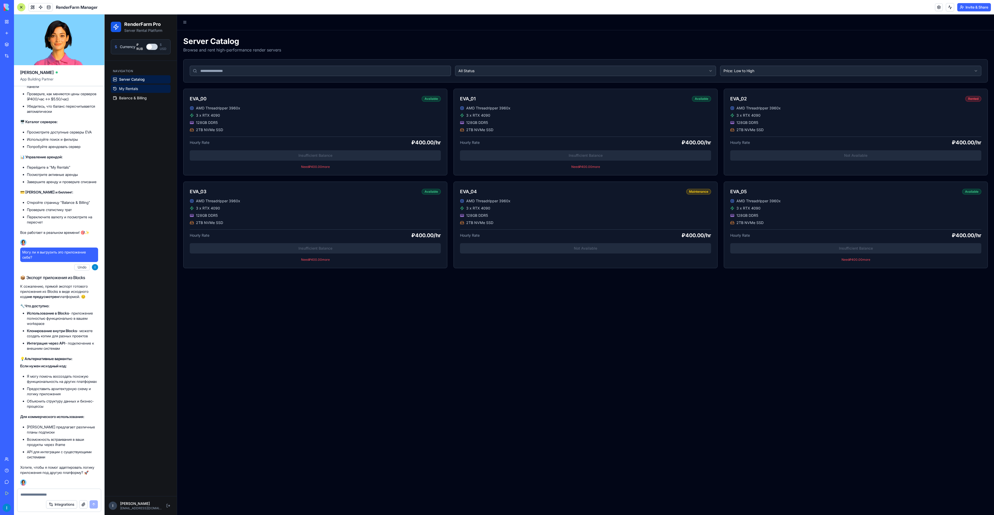
click at [130, 89] on span "My Rentals" at bounding box center [128, 88] width 19 height 5
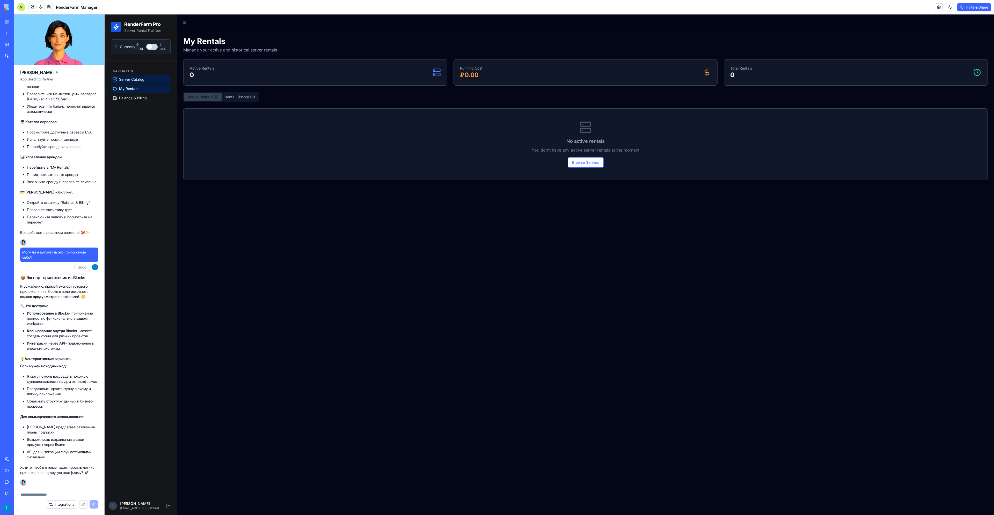
click at [141, 80] on span "Server Catalog" at bounding box center [131, 79] width 25 height 5
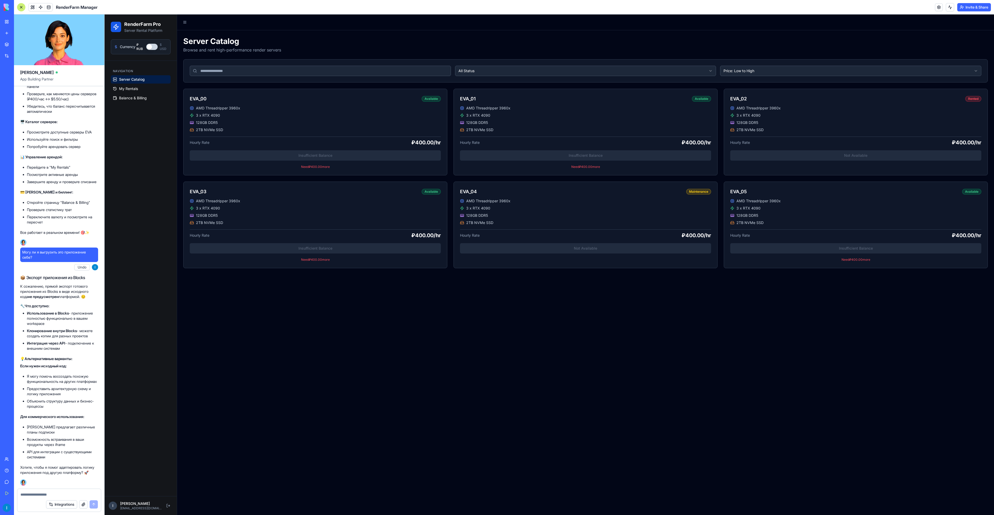
click at [133, 90] on span "My Rentals" at bounding box center [128, 88] width 19 height 5
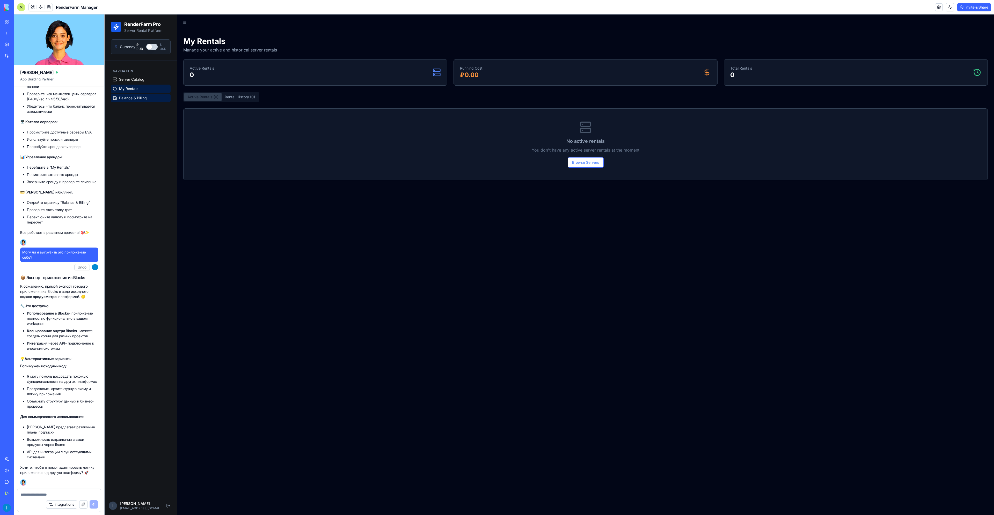
click at [137, 97] on span "Balance & Billing" at bounding box center [133, 98] width 28 height 5
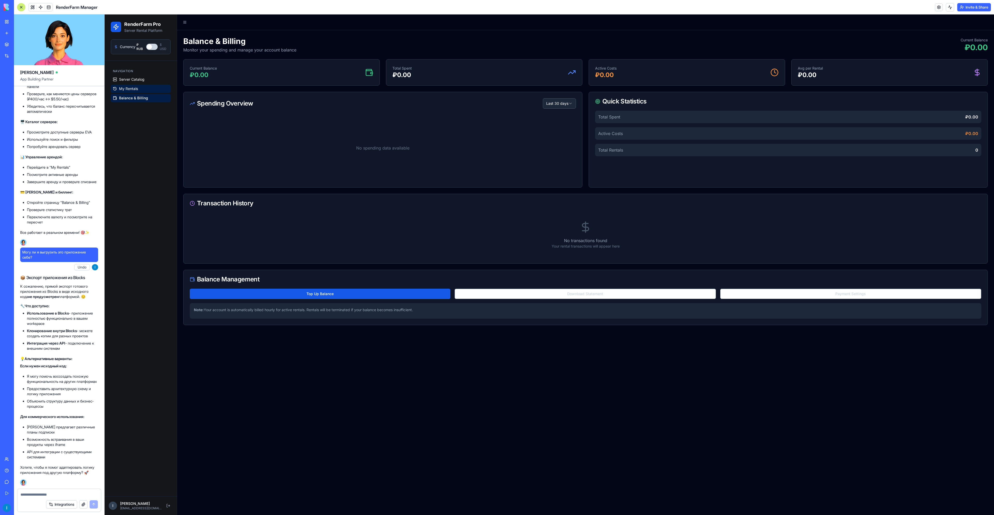
drag, startPoint x: 137, startPoint y: 97, endPoint x: 140, endPoint y: 85, distance: 12.7
click at [140, 85] on link "My Rentals" at bounding box center [141, 89] width 60 height 8
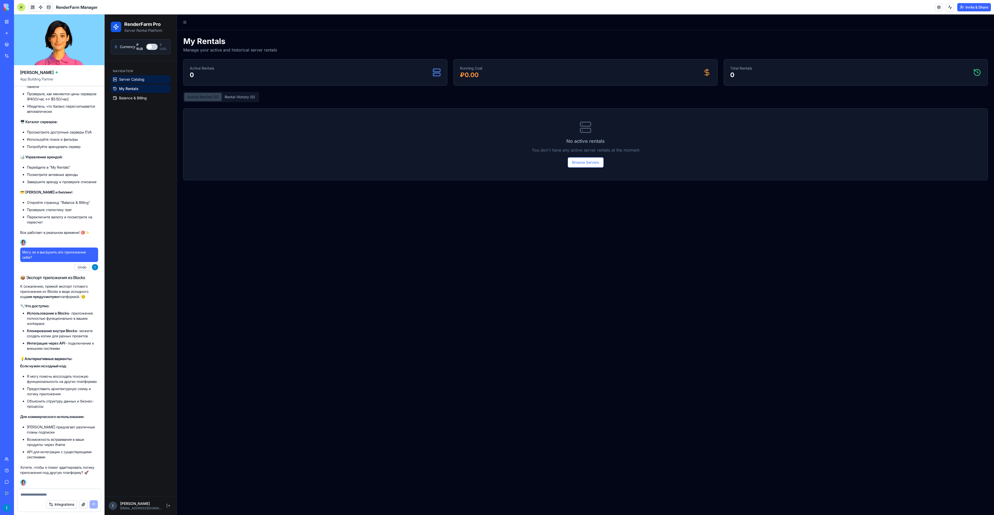
drag, startPoint x: 140, startPoint y: 85, endPoint x: 140, endPoint y: 79, distance: 6.0
click at [140, 79] on span "Server Catalog" at bounding box center [131, 79] width 25 height 5
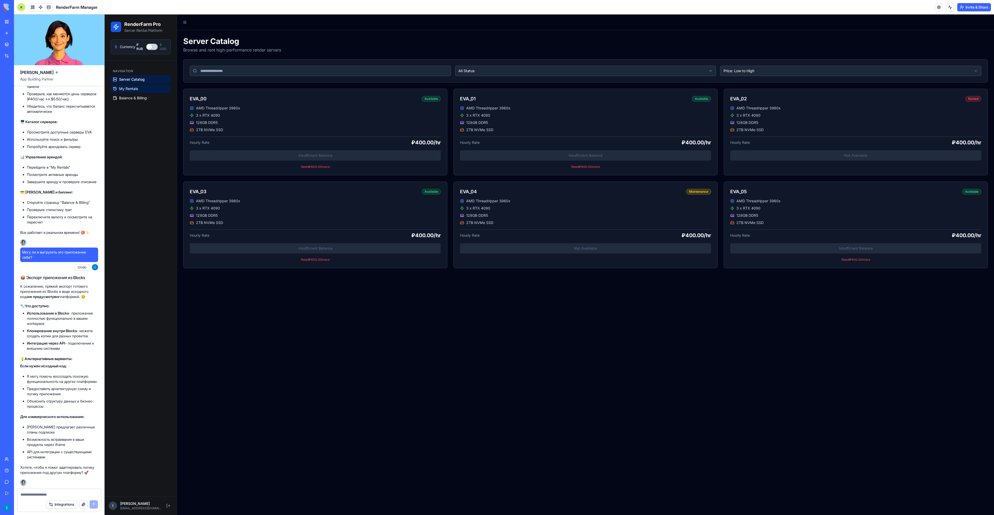
click at [133, 88] on span "My Rentals" at bounding box center [128, 88] width 19 height 5
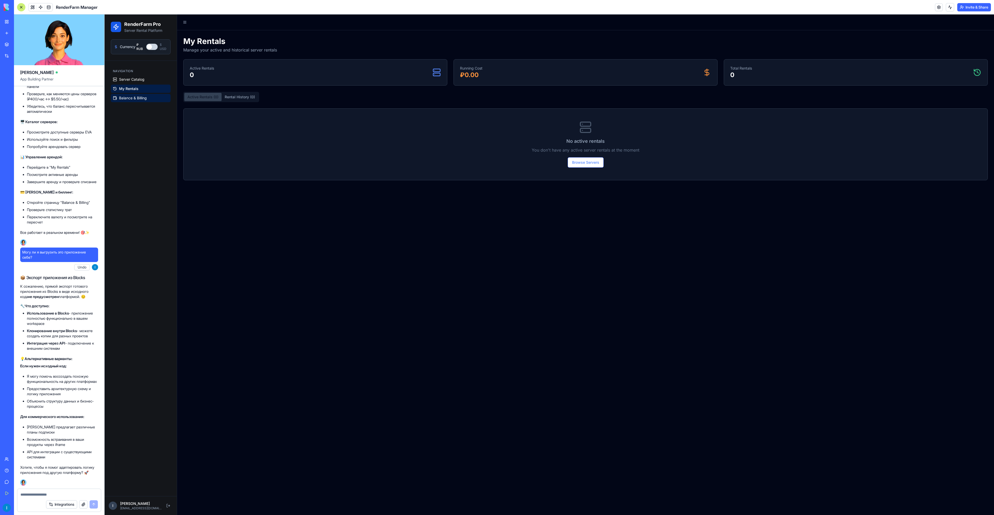
click at [142, 94] on link "Balance & Billing" at bounding box center [141, 98] width 60 height 8
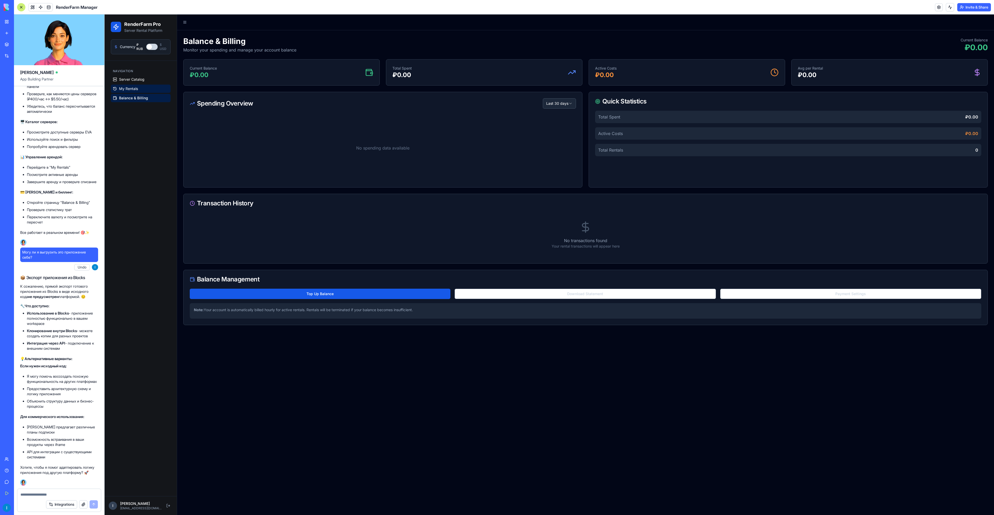
click at [140, 87] on link "My Rentals" at bounding box center [141, 89] width 60 height 8
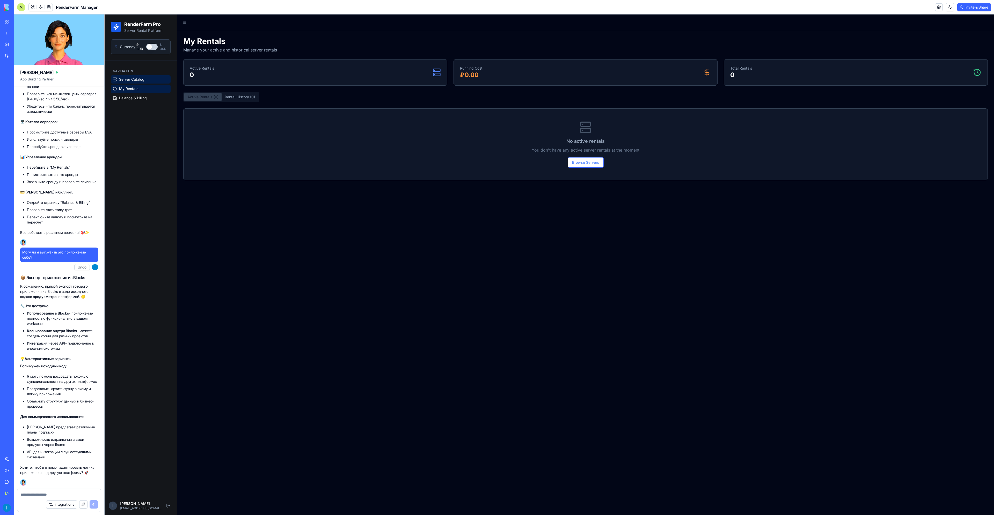
click at [141, 81] on span "Server Catalog" at bounding box center [131, 79] width 25 height 5
